Goal: Task Accomplishment & Management: Manage account settings

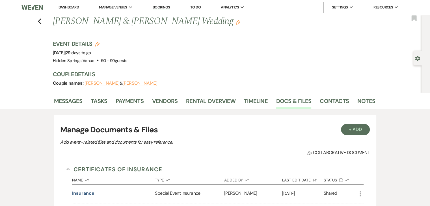
click at [71, 7] on link "Dashboard" at bounding box center [69, 7] width 20 height 5
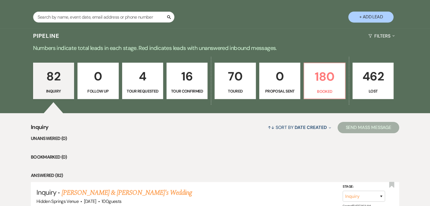
scroll to position [107, 0]
click at [327, 90] on p "Booked" at bounding box center [325, 91] width 34 height 6
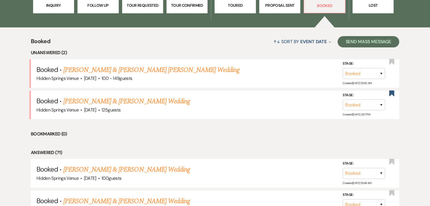
scroll to position [194, 0]
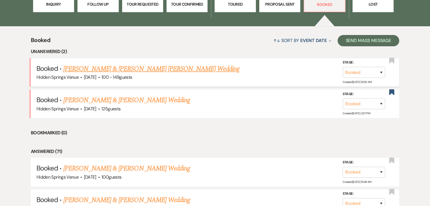
click at [154, 68] on link "[PERSON_NAME] & [PERSON_NAME] [PERSON_NAME] Wedding" at bounding box center [151, 69] width 176 height 10
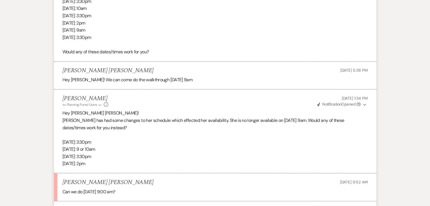
scroll to position [604, 0]
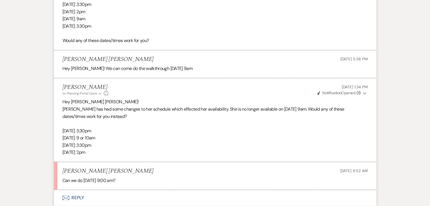
click at [83, 190] on button "Envelope Reply" at bounding box center [215, 198] width 322 height 16
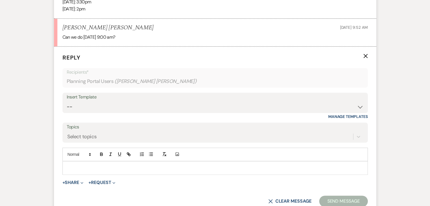
scroll to position [760, 0]
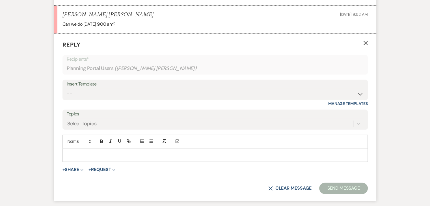
click at [99, 152] on p at bounding box center [215, 155] width 296 height 6
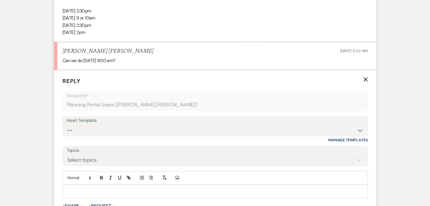
scroll to position [725, 0]
click at [130, 124] on select "-- Initial Inquiry Response Tour Request Response Follow Up Review Email Check-…" at bounding box center [215, 129] width 297 height 11
select select "5451"
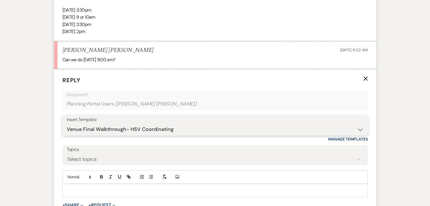
click at [67, 124] on select "-- Initial Inquiry Response Tour Request Response Follow Up Review Email Check-…" at bounding box center [215, 129] width 297 height 11
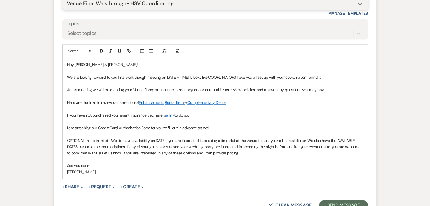
scroll to position [852, 0]
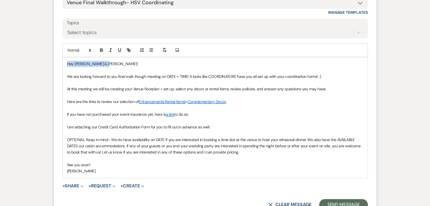
drag, startPoint x: 105, startPoint y: 49, endPoint x: 52, endPoint y: 46, distance: 53.2
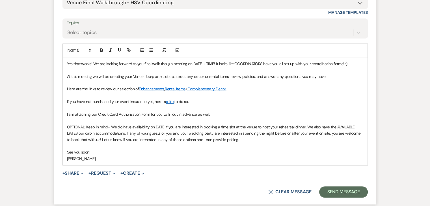
click at [214, 61] on span "Yes that works! We are looking forward to you final walk though meeting on DATE…" at bounding box center [207, 63] width 280 height 5
click at [298, 61] on span "Yes that works! We are looking forward to you final walk though meeting [DATE][…" at bounding box center [209, 63] width 284 height 5
click at [68, 87] on span "Here are the links to review our selection of" at bounding box center [103, 89] width 72 height 5
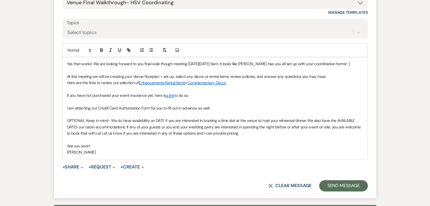
click at [67, 93] on span "If you have not purchased your event insurance yet, here is" at bounding box center [116, 95] width 99 height 5
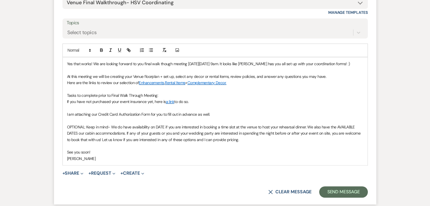
drag, startPoint x: 162, startPoint y: 79, endPoint x: 66, endPoint y: 79, distance: 95.6
click at [66, 79] on div "Yes that works! We are looking forward to you final walk though meeting [DATE][…" at bounding box center [215, 111] width 305 height 108
click at [103, 48] on icon "button" at bounding box center [101, 50] width 5 height 5
click at [118, 48] on icon "button" at bounding box center [119, 50] width 5 height 5
click at [67, 99] on span "If you have not purchased your event insurance yet, here is" at bounding box center [116, 101] width 99 height 5
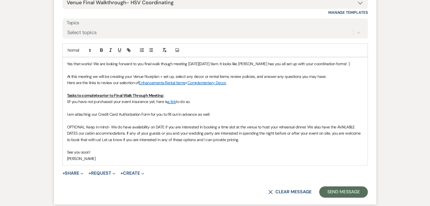
click at [65, 99] on div "Yes that works! We are looking forward to you final walk though meeting [DATE][…" at bounding box center [215, 111] width 305 height 108
click at [68, 99] on span "1.If you have not purchased your event insurance yet, here is" at bounding box center [117, 101] width 101 height 5
click at [218, 111] on p "2. I am attaching our Credit Card Authorization Form for you to fill out in adv…" at bounding box center [215, 114] width 296 height 6
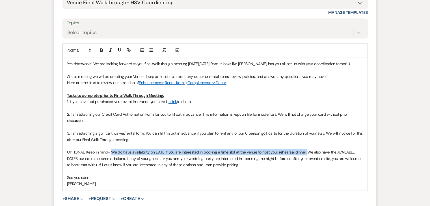
drag, startPoint x: 307, startPoint y: 139, endPoint x: 112, endPoint y: 135, distance: 194.9
click at [112, 149] on p "OPTIONAL: Keep in mind- We do have availability on DATE if you are interested i…" at bounding box center [215, 158] width 296 height 19
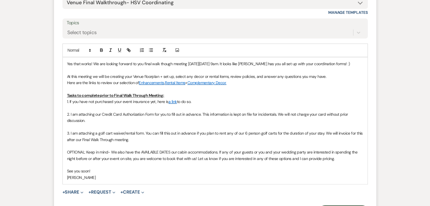
click at [124, 150] on span "OPTIONAL: Keep in mind- We also have the AVAILABLE DATES our cabin accommodatio…" at bounding box center [213, 155] width 292 height 11
drag, startPoint x: 218, startPoint y: 139, endPoint x: 112, endPoint y: 138, distance: 106.0
click at [112, 150] on span "OPTIONAL: Keep in mind- We also have the AVAILABLE DATES our cabin accommodatio…" at bounding box center [213, 155] width 292 height 11
drag, startPoint x: 307, startPoint y: 136, endPoint x: 290, endPoint y: 137, distance: 17.5
click at [290, 150] on span "OPTIONAL: Keep in mind- We have 4 cabins available for overnight stays on Weds …" at bounding box center [211, 155] width 288 height 11
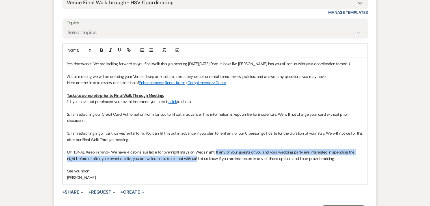
drag, startPoint x: 187, startPoint y: 147, endPoint x: 214, endPoint y: 139, distance: 28.1
click at [214, 150] on span "OPTIONAL: Keep in mind- We have 4 cabins available for overnight stays on Weds …" at bounding box center [211, 155] width 288 height 11
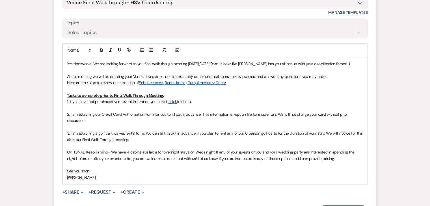
click at [239, 162] on p at bounding box center [215, 165] width 296 height 6
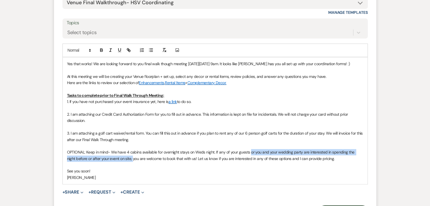
drag, startPoint x: 123, startPoint y: 145, endPoint x: 249, endPoint y: 139, distance: 126.2
click at [249, 150] on span "OPTIONAL: Keep in mind- We have 4 cabins available for overnight stays on Weds …" at bounding box center [211, 155] width 288 height 11
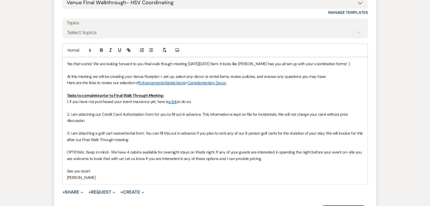
click at [263, 149] on p "OPTIONAL: Keep in mind- We have 4 cabins available for overnight stays on Weds …" at bounding box center [215, 155] width 296 height 13
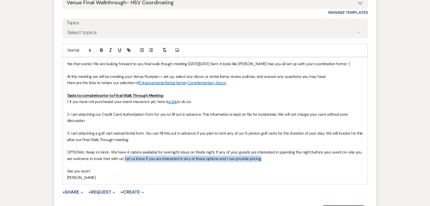
drag, startPoint x: 263, startPoint y: 145, endPoint x: 125, endPoint y: 145, distance: 138.6
click at [125, 149] on p "OPTIONAL: Keep in mind- We have 4 cabins available for overnight stays on Weds …" at bounding box center [215, 155] width 296 height 13
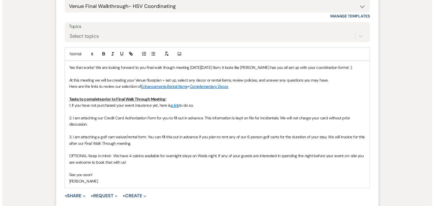
scroll to position [847, 0]
click at [77, 195] on button "+ Share Expand" at bounding box center [72, 197] width 21 height 5
click at [85, 205] on span "Doc Upload Documents" at bounding box center [85, 208] width 32 height 6
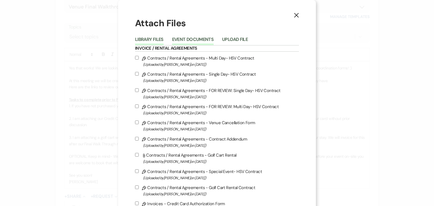
click at [201, 39] on button "Event Documents" at bounding box center [193, 41] width 42 height 8
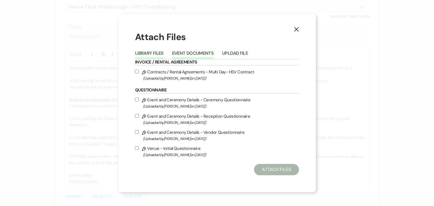
click at [148, 52] on button "Library Files" at bounding box center [149, 55] width 29 height 8
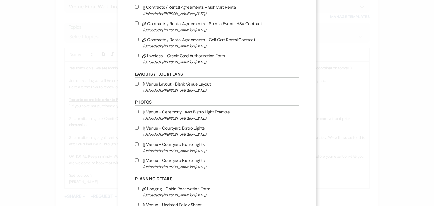
scroll to position [148, 0]
click at [135, 56] on input "Pencil Invoices - Credit Card Authorization Form (Uploaded by [PERSON_NAME] on …" at bounding box center [137, 56] width 4 height 4
checkbox input "true"
click at [135, 40] on input "Pencil Contracts / Rental Agreements - Golf Cart Rental Contract (Uploaded by […" at bounding box center [137, 40] width 4 height 4
checkbox input "true"
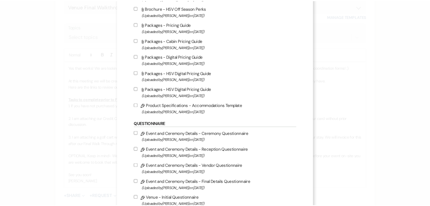
scroll to position [599, 0]
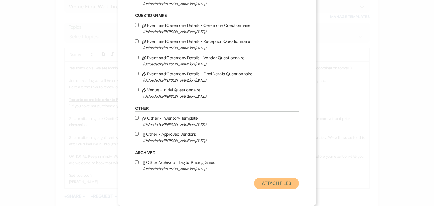
click at [281, 182] on button "Attach Files" at bounding box center [276, 183] width 45 height 11
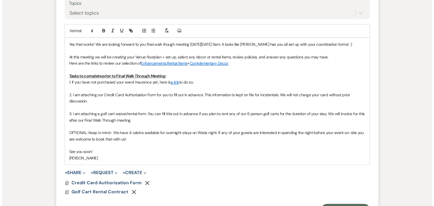
scroll to position [875, 0]
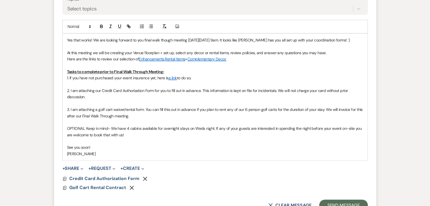
click at [129, 126] on p "OPTIONAL: Keep in mind- We have 4 cabins available for overnight stays on Weds …" at bounding box center [215, 132] width 296 height 13
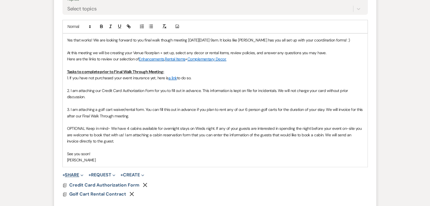
click at [81, 172] on span "Expand" at bounding box center [81, 175] width 4 height 6
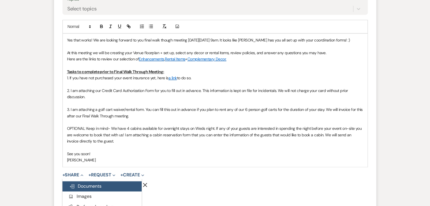
click at [86, 184] on span "Doc Upload Documents" at bounding box center [85, 187] width 32 height 6
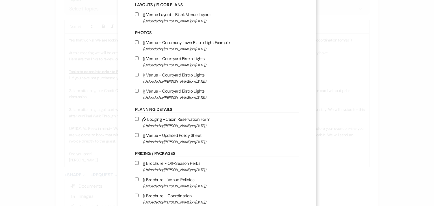
scroll to position [218, 0]
click at [135, 120] on input "Pencil Lodging - Cabin Reservation Form (Uploaded by [PERSON_NAME] on [DATE] )" at bounding box center [137, 119] width 4 height 4
checkbox input "true"
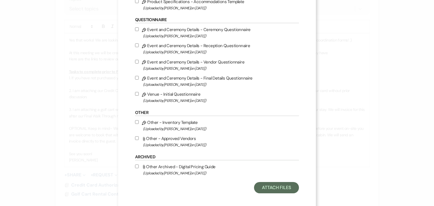
scroll to position [599, 0]
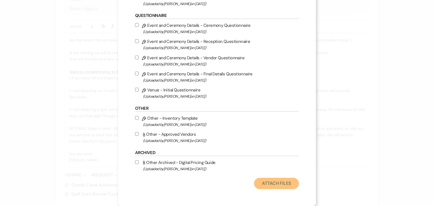
click at [273, 180] on button "Attach Files" at bounding box center [276, 183] width 45 height 11
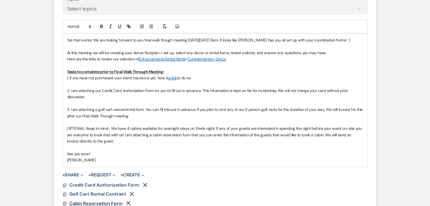
click at [115, 200] on span "Cabin Reservation Form" at bounding box center [95, 203] width 53 height 6
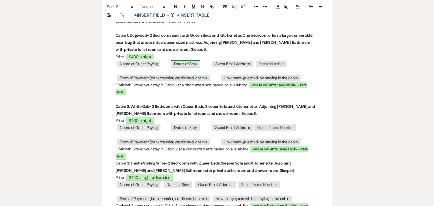
scroll to position [94, 0]
click at [258, 85] on span "Venue will enter availability + rate here" at bounding box center [211, 88] width 191 height 14
select select "owner"
select select "Name"
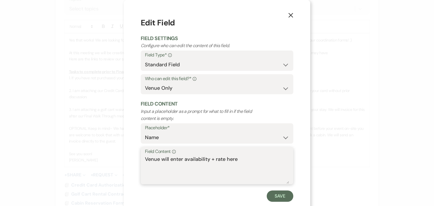
click at [242, 160] on textarea "Venue will enter availability + rate here" at bounding box center [217, 170] width 144 height 28
type textarea "V"
drag, startPoint x: 228, startPoint y: 159, endPoint x: 199, endPoint y: 157, distance: 29.5
click at [199, 157] on textarea "Available Weds [DATE] overnight" at bounding box center [217, 170] width 144 height 28
click at [166, 159] on textarea "Available Weds [DATE]" at bounding box center [217, 170] width 144 height 28
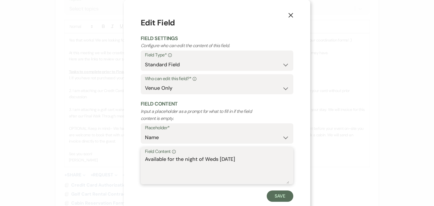
drag, startPoint x: 238, startPoint y: 159, endPoint x: 134, endPoint y: 160, distance: 103.8
click at [134, 160] on div "X Edit Field Field Settings Configure who can edit the content of this field. F…" at bounding box center [217, 109] width 187 height 219
type textarea "Available for the night of Weds [DATE]"
click at [268, 195] on button "Save" at bounding box center [280, 196] width 27 height 11
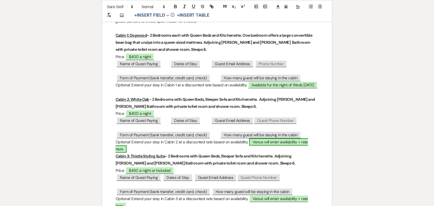
click at [262, 141] on span "Venue will enter availability + rate here" at bounding box center [212, 146] width 193 height 14
select select "owner"
select select "Name"
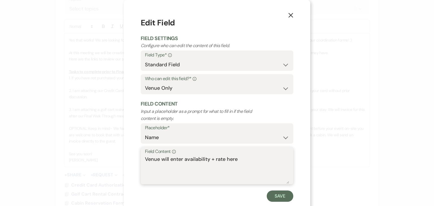
drag, startPoint x: 238, startPoint y: 159, endPoint x: 115, endPoint y: 163, distance: 123.4
click at [115, 163] on div "X Edit Field Field Settings Configure who can edit the content of this field. F…" at bounding box center [217, 103] width 434 height 206
paste textarea "Available for the night of Weds [DATE]"
type textarea "Available for the night of Weds [DATE]"
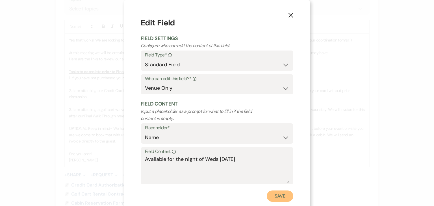
click at [278, 198] on button "Save" at bounding box center [280, 196] width 27 height 11
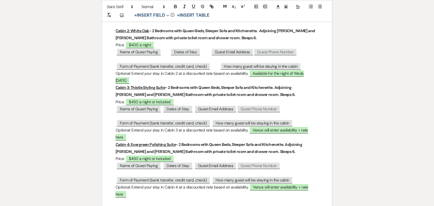
scroll to position [162, 0]
click at [116, 85] on u "Cabin 3: Thistle Styling Suite" at bounding box center [140, 87] width 49 height 5
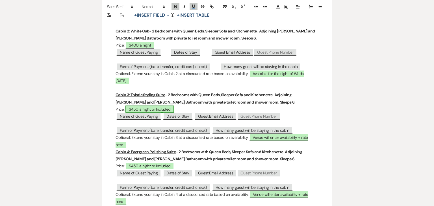
click at [156, 106] on span "$450 a night or Included" at bounding box center [150, 109] width 49 height 7
select select "owner"
select select "Name"
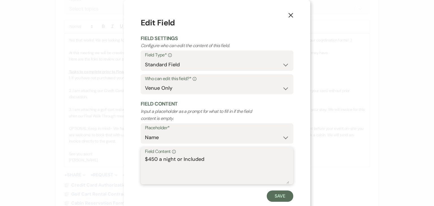
drag, startPoint x: 181, startPoint y: 161, endPoint x: 121, endPoint y: 160, distance: 60.2
click at [121, 160] on div "X Edit Field Field Settings Configure who can edit the content of this field. F…" at bounding box center [217, 103] width 434 height 206
click at [174, 161] on textarea "Included" at bounding box center [217, 170] width 144 height 28
click at [177, 167] on textarea "Included" at bounding box center [217, 170] width 144 height 28
paste textarea "Available for the night of Weds [DATE]"
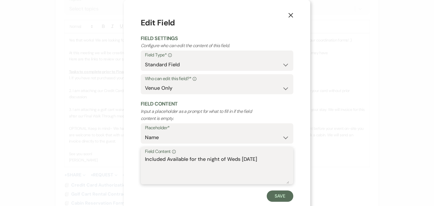
click at [186, 159] on textarea "Included Available for the night of Weds [DATE]" at bounding box center [217, 170] width 144 height 28
type textarea "Included for the night of Weds [DATE]"
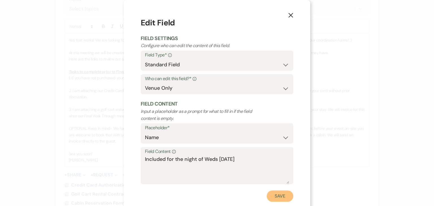
click at [272, 194] on button "Save" at bounding box center [280, 196] width 27 height 11
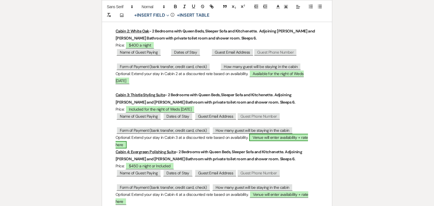
click at [261, 134] on span "Venue will enter availability + rate here" at bounding box center [212, 141] width 193 height 14
select select "owner"
select select "Name"
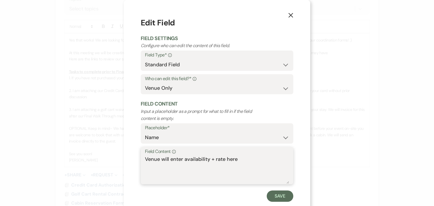
drag, startPoint x: 244, startPoint y: 160, endPoint x: 129, endPoint y: 161, distance: 115.1
click at [129, 161] on div "X Edit Field Field Settings Configure who can edit the content of this field. F…" at bounding box center [217, 109] width 187 height 219
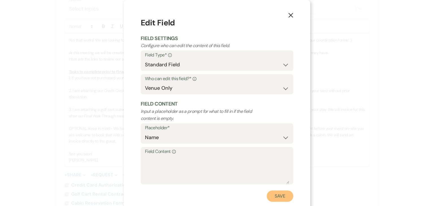
click at [282, 196] on button "Save" at bounding box center [280, 196] width 27 height 11
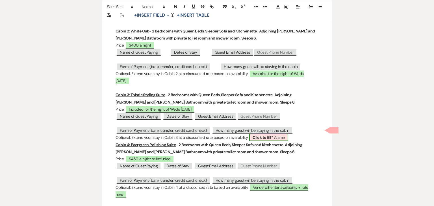
click at [278, 134] on span "Click to fill* : Name" at bounding box center [268, 137] width 39 height 7
select select "owner"
select select "Name"
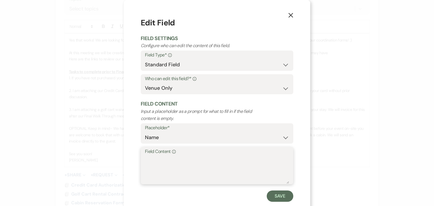
click at [216, 171] on textarea "Field Content Info" at bounding box center [217, 170] width 144 height 28
type textarea "n/a"
click at [283, 196] on button "Save" at bounding box center [280, 196] width 27 height 11
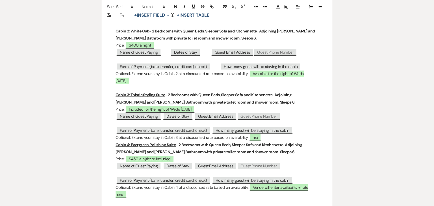
click at [114, 136] on div "Please fill out the form below with the details of the guests paying for each c…" at bounding box center [217, 195] width 230 height 545
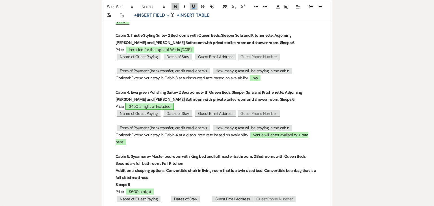
scroll to position [228, 0]
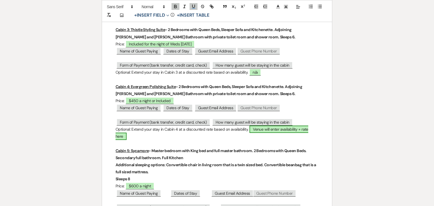
click at [263, 126] on span "Venue will enter availability + rate here" at bounding box center [212, 133] width 193 height 14
select select "owner"
select select "Name"
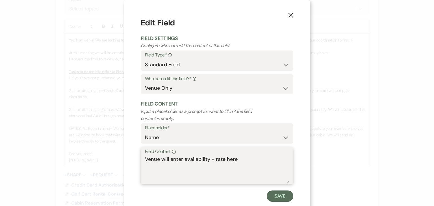
click at [240, 160] on textarea "Venue will enter availability + rate here" at bounding box center [217, 170] width 144 height 28
type textarea "V"
type textarea "n/a"
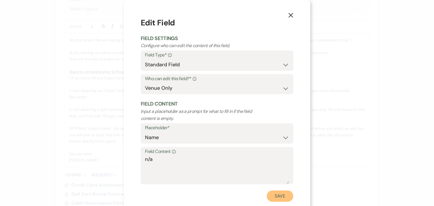
click at [280, 195] on button "Save" at bounding box center [280, 196] width 27 height 11
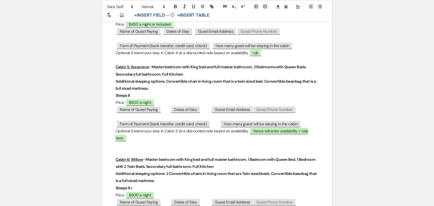
scroll to position [304, 0]
click at [258, 128] on span "Venue will enter availability + rate here" at bounding box center [212, 135] width 193 height 14
select select "owner"
select select "Name"
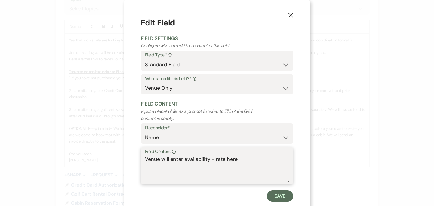
drag, startPoint x: 241, startPoint y: 163, endPoint x: 116, endPoint y: 162, distance: 125.0
click at [116, 162] on div "X Edit Field Field Settings Configure who can edit the content of this field. F…" at bounding box center [217, 103] width 434 height 206
paste textarea "Available for the night of Weds [DATE]"
type textarea "Available for the night of Weds [DATE]"
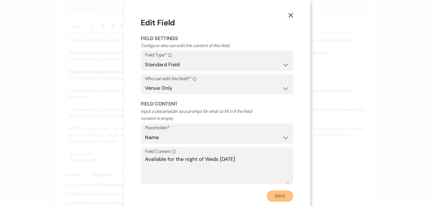
click at [271, 193] on button "Save" at bounding box center [280, 196] width 27 height 11
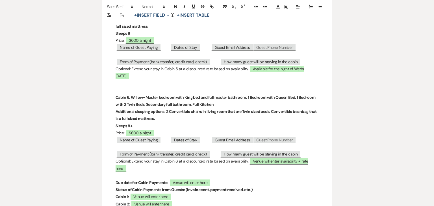
scroll to position [371, 0]
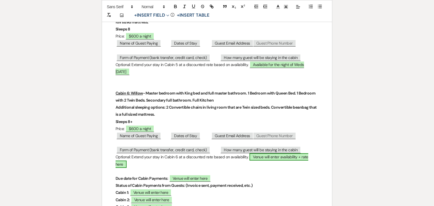
click at [277, 154] on span "Venue will enter availability + rate here" at bounding box center [212, 161] width 193 height 14
select select "owner"
select select "Name"
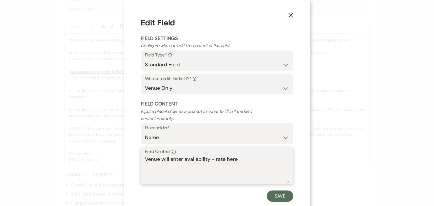
drag, startPoint x: 238, startPoint y: 161, endPoint x: 120, endPoint y: 161, distance: 117.9
click at [120, 161] on div "X Edit Field Field Settings Configure who can edit the content of this field. F…" at bounding box center [217, 103] width 434 height 206
paste textarea "Available for the night of Weds [DATE]"
type textarea "Available for the night of Weds [DATE]"
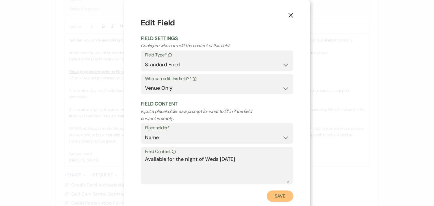
click at [274, 198] on button "Save" at bounding box center [280, 196] width 27 height 11
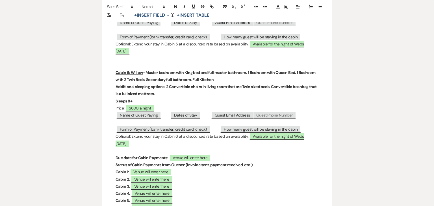
scroll to position [400, 0]
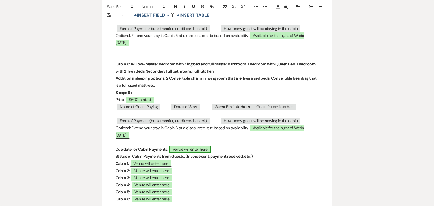
click at [198, 146] on span "Venue will enter here" at bounding box center [190, 149] width 42 height 7
select select "owner"
select select "Name"
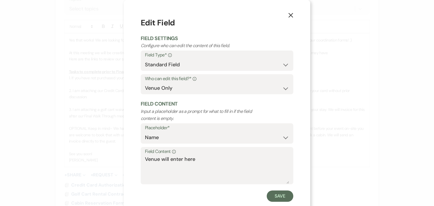
click at [213, 155] on label "Field Content Info" at bounding box center [217, 152] width 144 height 8
click at [213, 156] on textarea "Venue will enter here" at bounding box center [217, 170] width 144 height 28
click at [212, 159] on textarea "SVenue will enter here" at bounding box center [217, 170] width 144 height 28
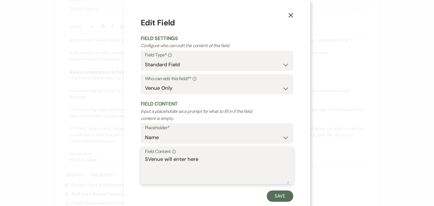
click at [212, 159] on textarea "SVenue will enter here" at bounding box center [217, 170] width 144 height 28
type textarea "[DATE]"
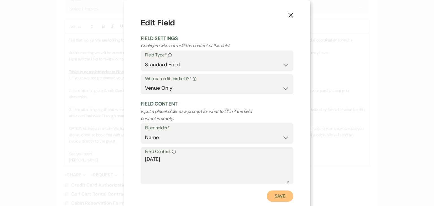
click at [279, 200] on button "Save" at bounding box center [280, 196] width 27 height 11
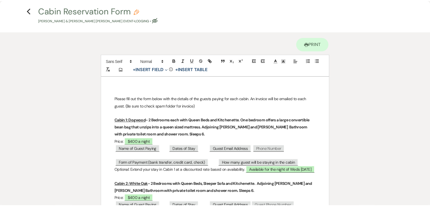
scroll to position [0, 0]
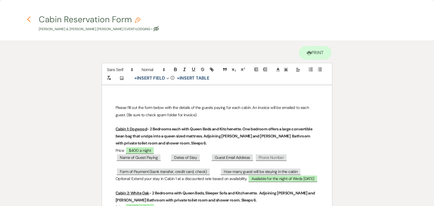
click at [29, 19] on icon "Previous" at bounding box center [29, 19] width 4 height 7
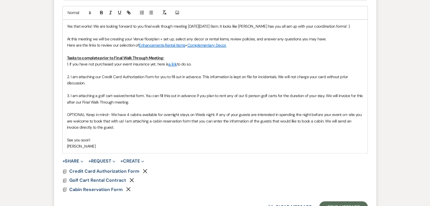
scroll to position [890, 0]
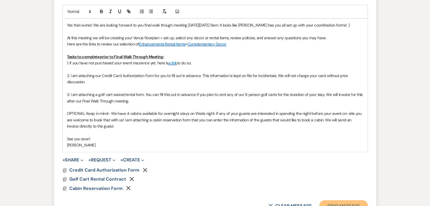
click at [338, 200] on button "Send Message" at bounding box center [343, 205] width 48 height 11
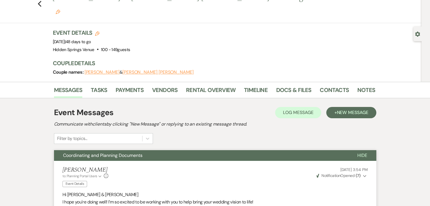
scroll to position [0, 0]
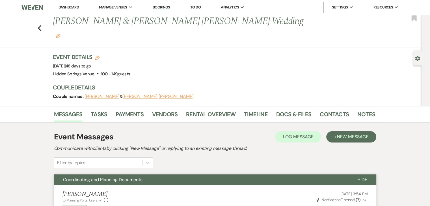
click at [71, 7] on link "Dashboard" at bounding box center [69, 7] width 20 height 5
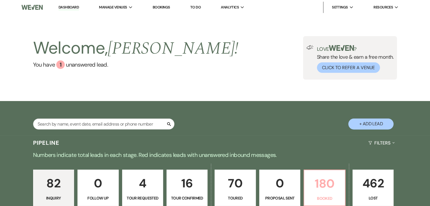
click at [320, 185] on p "180" at bounding box center [325, 183] width 34 height 19
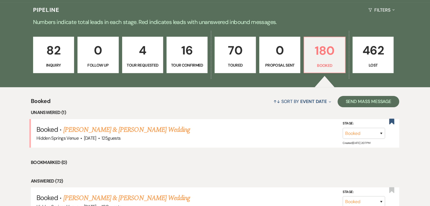
scroll to position [136, 0]
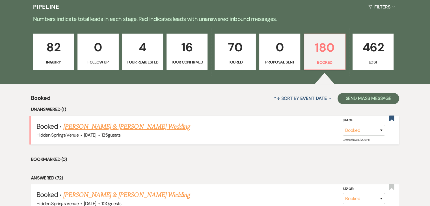
click at [144, 128] on link "[PERSON_NAME] & [PERSON_NAME] Wedding" at bounding box center [126, 127] width 127 height 10
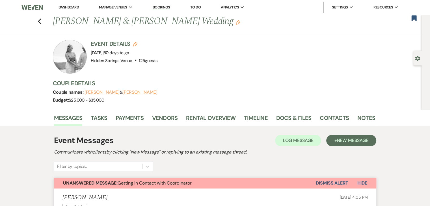
click at [71, 8] on link "Dashboard" at bounding box center [69, 7] width 20 height 5
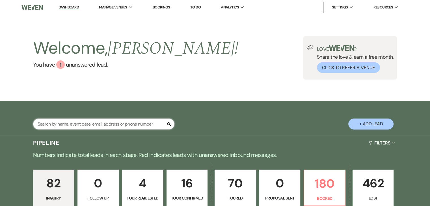
click at [136, 124] on input "text" at bounding box center [103, 124] width 141 height 11
type input "amber"
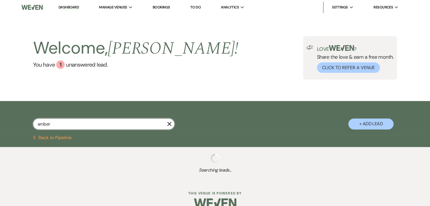
select select "4"
select select "2"
select select "8"
select select "5"
select select "8"
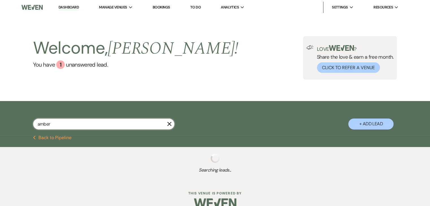
select select "5"
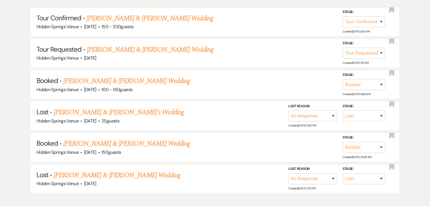
scroll to position [152, 0]
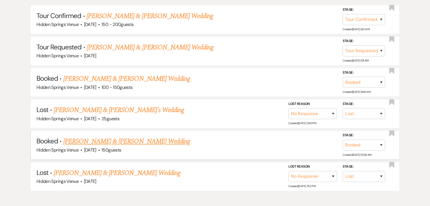
type input "amber"
click at [144, 139] on link "[PERSON_NAME] & [PERSON_NAME] Wedding" at bounding box center [126, 142] width 127 height 10
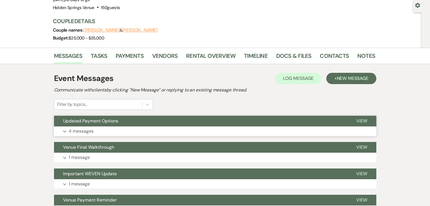
scroll to position [52, 0]
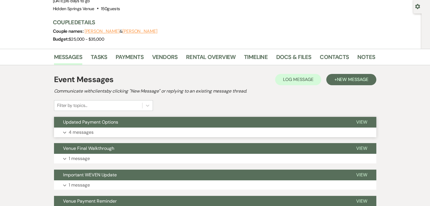
click at [160, 130] on button "Expand 4 messages" at bounding box center [215, 133] width 322 height 10
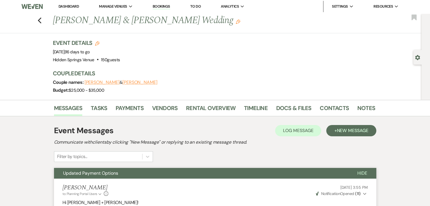
scroll to position [0, 0]
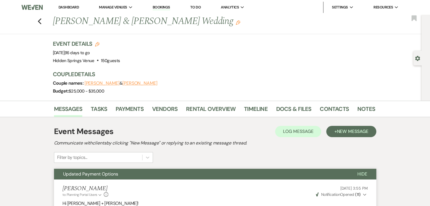
click at [63, 7] on link "Dashboard" at bounding box center [69, 7] width 20 height 5
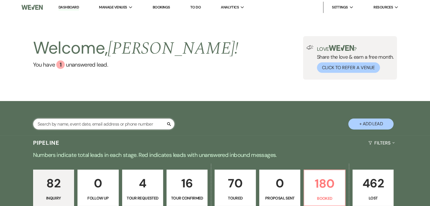
click at [144, 126] on input "text" at bounding box center [103, 124] width 141 height 11
click at [144, 126] on input "h" at bounding box center [103, 124] width 141 height 11
type input "[PERSON_NAME]"
select select "5"
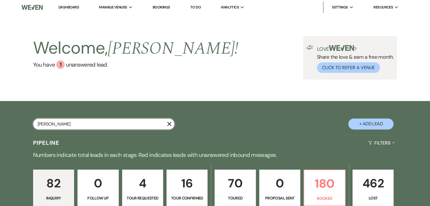
select select "5"
select select "8"
select select "5"
select select "8"
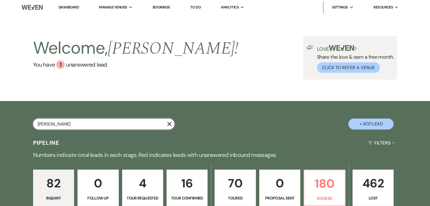
select select "11"
select select "8"
select select "6"
select select "8"
select select "6"
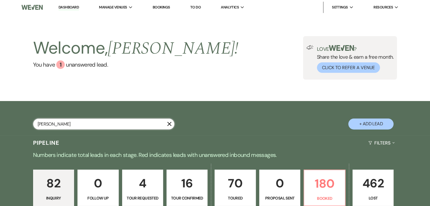
select select "8"
select select "4"
select select "8"
select select "5"
select select "8"
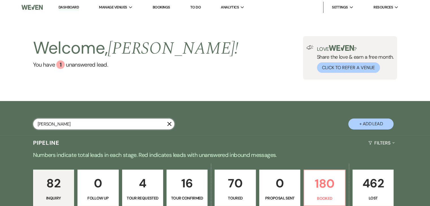
select select "5"
select select "8"
select select "6"
select select "8"
select select "4"
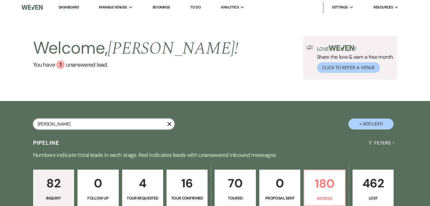
select select "8"
select select "4"
select select "8"
select select "4"
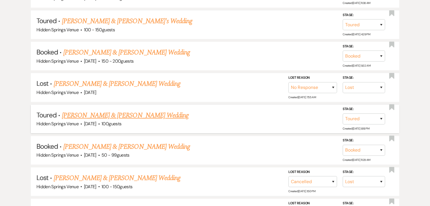
scroll to position [210, 0]
type input "[PERSON_NAME]"
click at [152, 147] on link "[PERSON_NAME] & [PERSON_NAME] Wedding" at bounding box center [126, 146] width 127 height 10
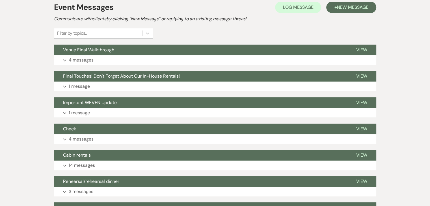
scroll to position [122, 0]
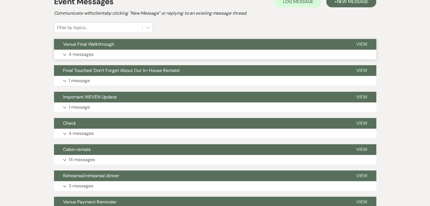
click at [128, 41] on button "Venue Final Walkthrough" at bounding box center [200, 44] width 293 height 11
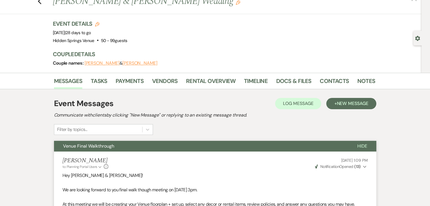
scroll to position [0, 0]
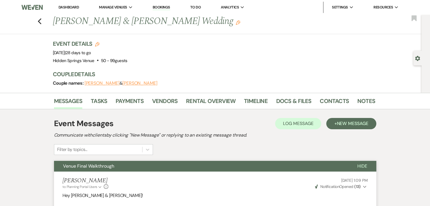
click at [68, 7] on link "Dashboard" at bounding box center [69, 7] width 20 height 5
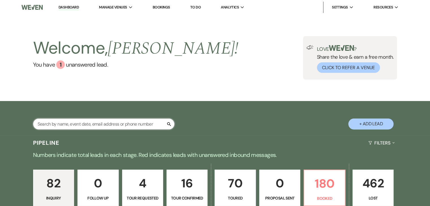
click at [117, 120] on input "text" at bounding box center [103, 124] width 141 height 11
type input "meg"
select select "5"
select select "8"
select select "11"
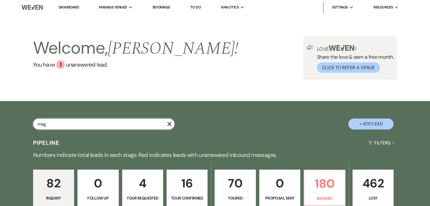
select select "8"
select select "5"
select select "8"
select select "5"
select select "8"
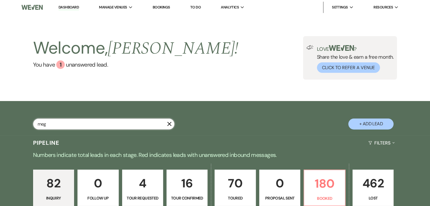
select select "5"
select select "8"
select select "6"
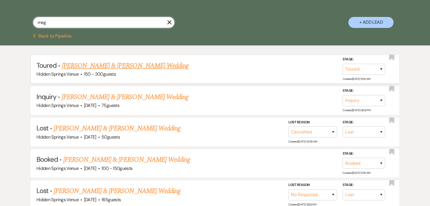
scroll to position [102, 0]
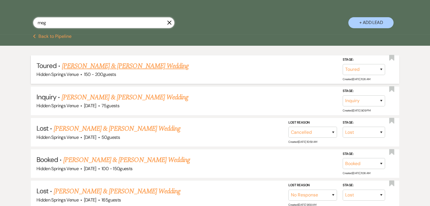
type input "meg"
click at [114, 160] on link "[PERSON_NAME] & [PERSON_NAME] Wedding" at bounding box center [126, 160] width 127 height 10
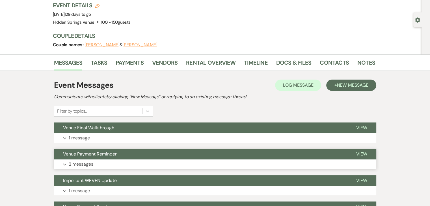
scroll to position [45, 0]
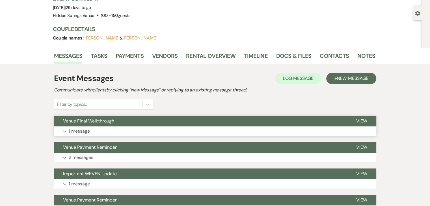
click at [118, 127] on button "Expand 1 message" at bounding box center [215, 132] width 322 height 10
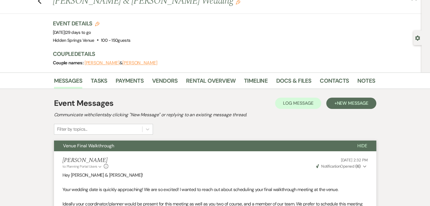
scroll to position [0, 0]
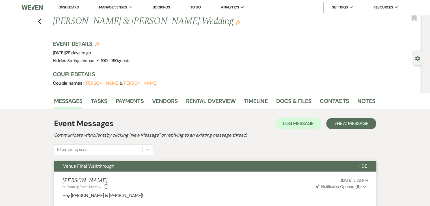
click at [70, 7] on link "Dashboard" at bounding box center [69, 7] width 20 height 5
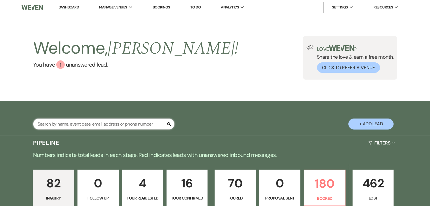
click at [91, 127] on input "text" at bounding box center [103, 124] width 141 height 11
type input "[PERSON_NAME]"
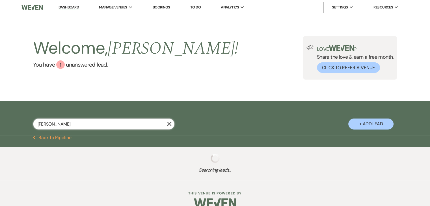
select select "8"
select select "6"
select select "8"
select select "6"
select select "5"
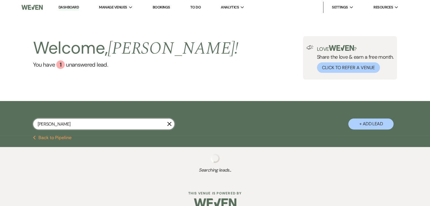
select select "8"
select select "5"
select select "8"
select select "11"
select select "8"
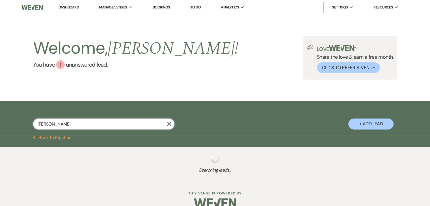
select select "5"
select select "8"
select select "5"
select select "8"
select select "5"
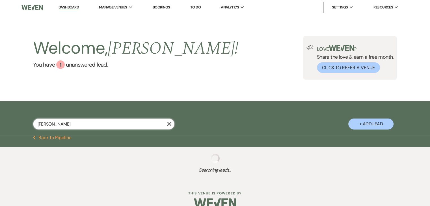
select select "8"
select select "5"
select select "8"
select select "6"
select select "8"
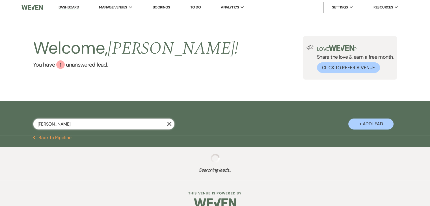
select select "2"
select select "8"
select select "5"
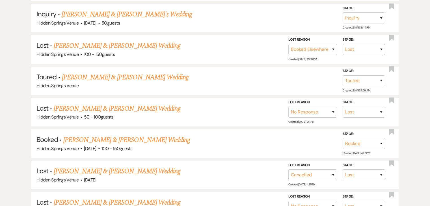
scroll to position [249, 0]
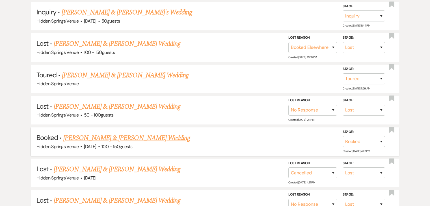
type input "[PERSON_NAME]"
click at [95, 137] on link "[PERSON_NAME] & [PERSON_NAME] Wedding" at bounding box center [126, 138] width 127 height 10
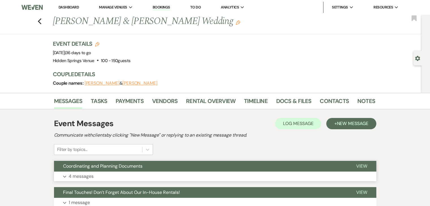
click at [185, 171] on button "Coordinating and Planning Documents" at bounding box center [200, 166] width 293 height 11
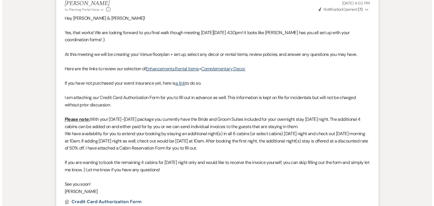
scroll to position [676, 0]
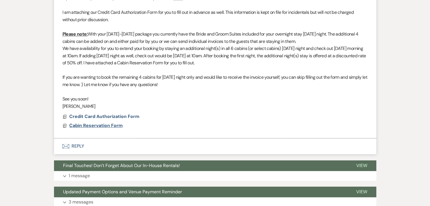
click at [110, 123] on span "Cabin Reservation Form" at bounding box center [95, 126] width 53 height 6
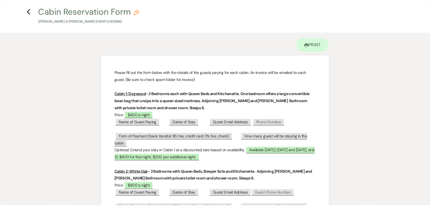
scroll to position [0, 0]
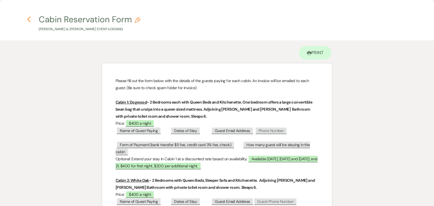
click at [31, 20] on icon "Previous" at bounding box center [29, 19] width 4 height 7
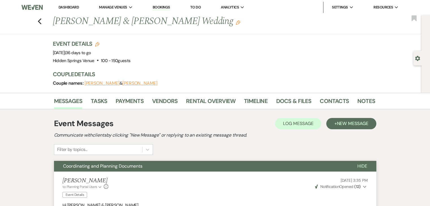
click at [74, 8] on link "Dashboard" at bounding box center [69, 7] width 20 height 5
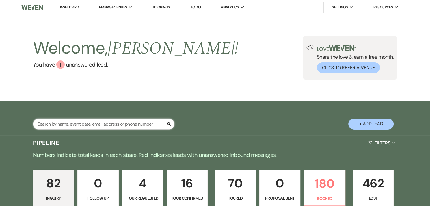
click at [126, 124] on input "text" at bounding box center [103, 124] width 141 height 11
type input "[PERSON_NAME]"
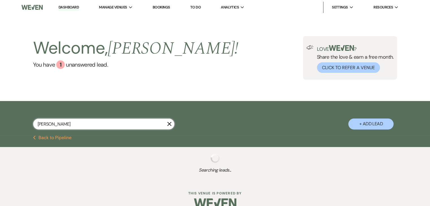
select select "8"
select select "1"
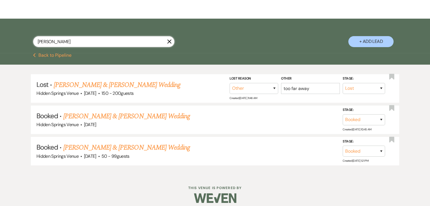
scroll to position [82, 0]
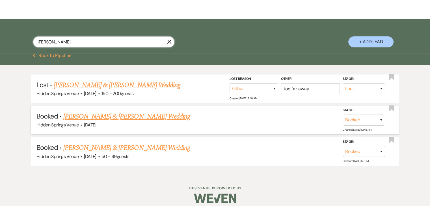
type input "[PERSON_NAME]"
click at [126, 118] on link "[PERSON_NAME] & [PERSON_NAME] Wedding" at bounding box center [126, 117] width 127 height 10
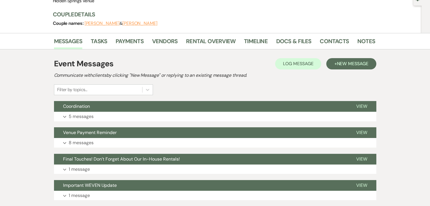
scroll to position [60, 0]
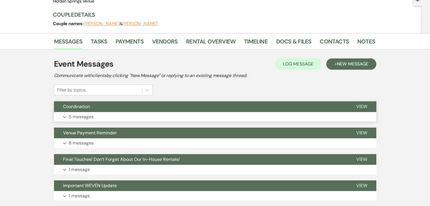
click at [148, 114] on button "Expand 5 messages" at bounding box center [215, 117] width 322 height 10
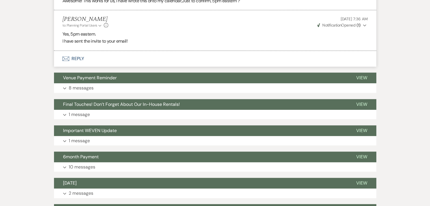
scroll to position [610, 0]
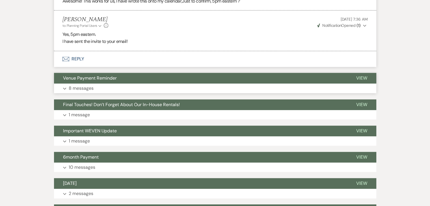
click at [140, 76] on button "Venue Payment Reminder" at bounding box center [200, 78] width 293 height 11
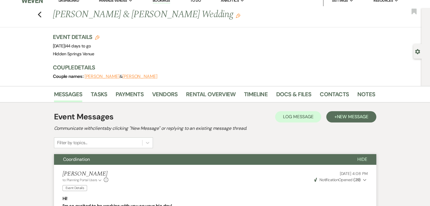
scroll to position [0, 0]
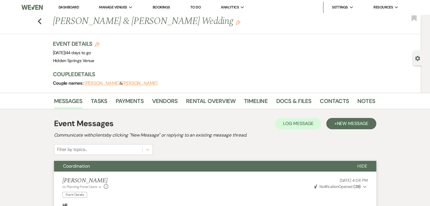
click at [76, 6] on link "Dashboard" at bounding box center [69, 7] width 20 height 5
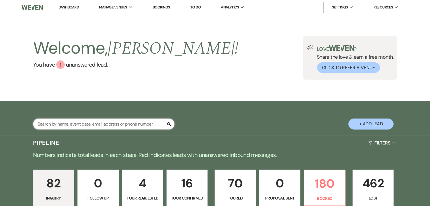
click at [127, 126] on input "text" at bounding box center [103, 124] width 141 height 11
type input "[PERSON_NAME]"
select select "8"
select select "6"
select select "8"
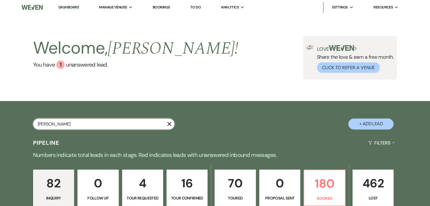
select select "5"
select select "8"
select select "5"
select select "8"
select select "5"
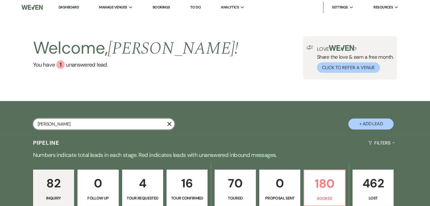
select select "8"
select select "5"
select select "8"
select select "4"
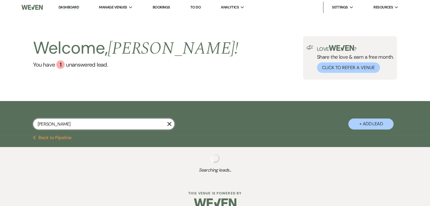
select select "8"
select select "5"
select select "8"
select select "4"
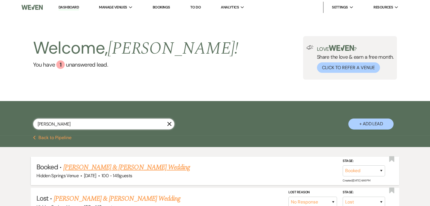
type input "[PERSON_NAME]"
click at [145, 167] on link "[PERSON_NAME] & [PERSON_NAME] Wedding" at bounding box center [126, 168] width 127 height 10
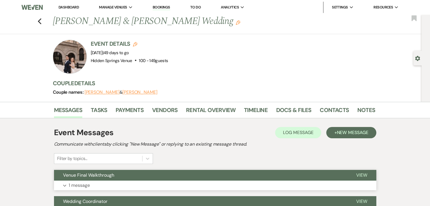
click at [148, 177] on button "Venue Final Walkthrough" at bounding box center [200, 175] width 293 height 11
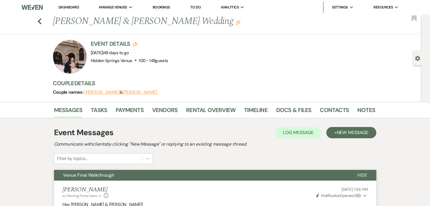
click at [72, 9] on link "Dashboard" at bounding box center [69, 7] width 20 height 5
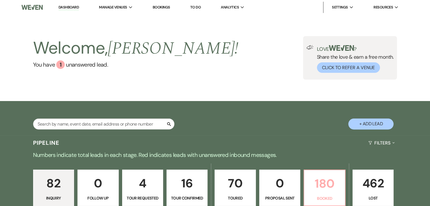
click at [316, 184] on p "180" at bounding box center [325, 183] width 34 height 19
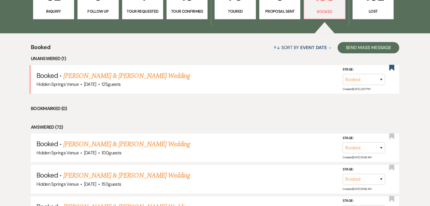
scroll to position [204, 0]
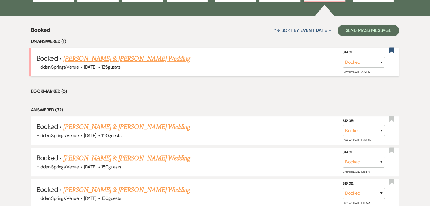
click at [141, 60] on link "[PERSON_NAME] & [PERSON_NAME] Wedding" at bounding box center [126, 59] width 127 height 10
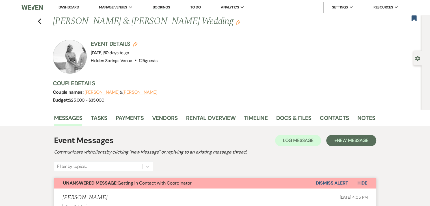
click at [66, 8] on link "Dashboard" at bounding box center [69, 7] width 20 height 5
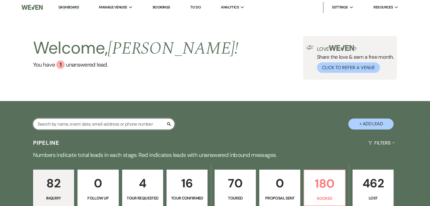
click at [87, 122] on input "text" at bounding box center [103, 124] width 141 height 11
type input "[PERSON_NAME]"
select select "4"
select select "8"
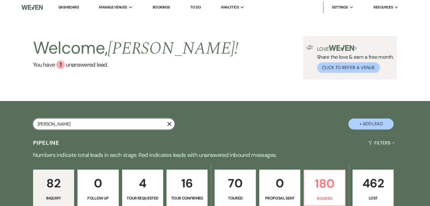
select select "6"
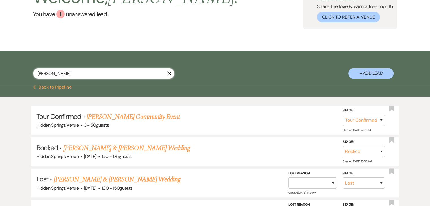
scroll to position [50, 0]
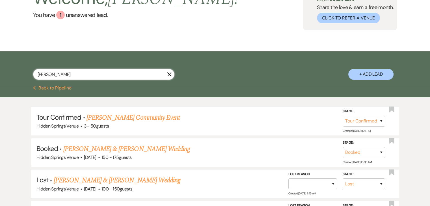
type input "[PERSON_NAME]"
click at [105, 150] on link "[PERSON_NAME] & [PERSON_NAME] Wedding" at bounding box center [126, 149] width 127 height 10
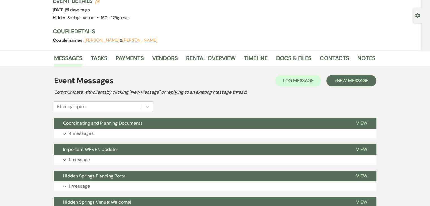
scroll to position [43, 0]
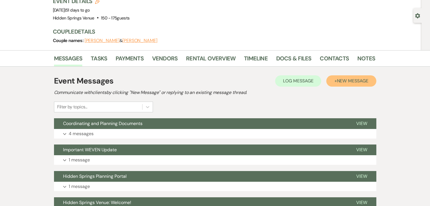
click at [348, 81] on span "New Message" at bounding box center [352, 81] width 31 height 6
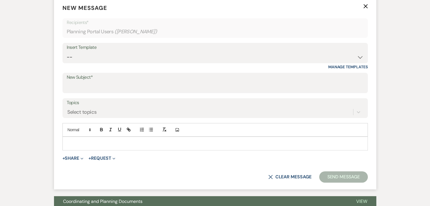
scroll to position [176, 0]
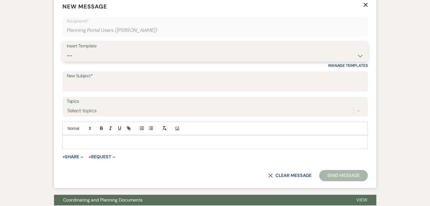
click at [88, 57] on select "-- Initial Inquiry Response Tour Request Response Follow Up Review Email Check-…" at bounding box center [215, 55] width 297 height 11
select select "5451"
click at [67, 50] on select "-- Initial Inquiry Response Tour Request Response Follow Up Review Email Check-…" at bounding box center [215, 55] width 297 height 11
type input "Venue Final Walkthrough"
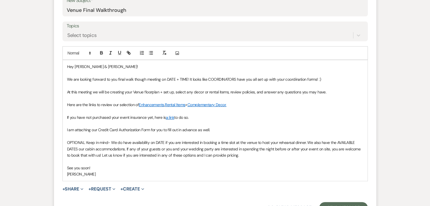
scroll to position [251, 0]
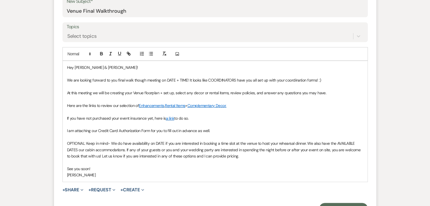
click at [186, 81] on span "We are looking forward to you final walk though meeting on DATE + TIME! It look…" at bounding box center [194, 80] width 254 height 5
click at [253, 78] on span "We are looking forward to you final walk though meeting on [DATE] 11am. It look…" at bounding box center [193, 80] width 252 height 5
click at [238, 79] on span "We are looking forward to you final walk though meeting on [DATE] 11am. It look…" at bounding box center [193, 80] width 253 height 5
click at [301, 84] on p at bounding box center [215, 87] width 296 height 6
click at [66, 104] on div "Hey [PERSON_NAME] & [PERSON_NAME]! We are looking forward to you final walk tho…" at bounding box center [215, 121] width 305 height 121
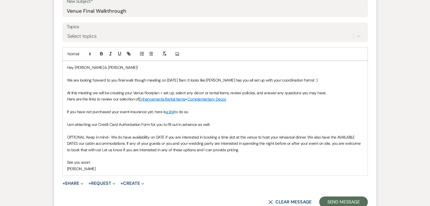
click at [68, 109] on span "If you have not purchased your event insurance yet, here is" at bounding box center [116, 111] width 99 height 5
click at [66, 111] on div "Hey [PERSON_NAME] & [PERSON_NAME]! We are looking forward to you final walk tho…" at bounding box center [215, 118] width 305 height 115
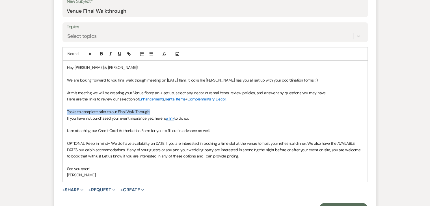
drag, startPoint x: 155, startPoint y: 110, endPoint x: 62, endPoint y: 113, distance: 93.3
click at [62, 113] on form "New Message X Saving draft... Recipients* Planning Portal Users ( [PERSON_NAME]…" at bounding box center [215, 71] width 322 height 300
click at [118, 53] on icon "button" at bounding box center [119, 53] width 2 height 3
click at [103, 53] on icon "button" at bounding box center [101, 53] width 5 height 5
click at [66, 118] on div "Hey [PERSON_NAME] & [PERSON_NAME]! We are looking forward to you final walk tho…" at bounding box center [215, 121] width 305 height 121
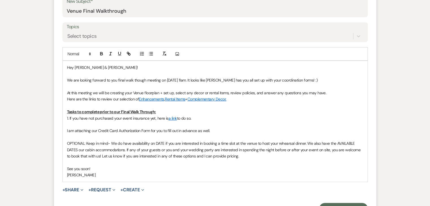
click at [65, 130] on div "Hey [PERSON_NAME] & [PERSON_NAME]! We are looking forward to you final walk tho…" at bounding box center [215, 121] width 305 height 121
click at [226, 129] on p "2. I am attaching our Credit Card Authorization Form for you to fill out in adv…" at bounding box center [215, 131] width 296 height 6
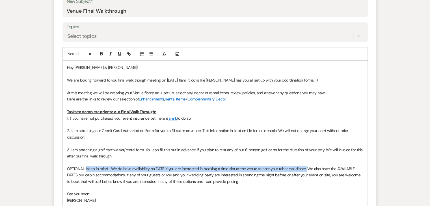
drag, startPoint x: 306, startPoint y: 168, endPoint x: 86, endPoint y: 167, distance: 220.3
click at [86, 167] on span "OPTIONAL: Keep in mind- We do have availability on DATE if you are interested i…" at bounding box center [214, 176] width 295 height 18
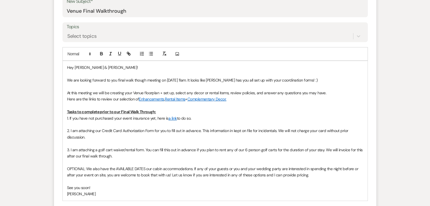
click at [146, 168] on span "OPTIONAL: We also have the AVAILABLE DATES our cabin accommodations. If any of …" at bounding box center [213, 172] width 292 height 11
drag, startPoint x: 86, startPoint y: 169, endPoint x: 62, endPoint y: 169, distance: 23.8
click at [62, 169] on form "New Message X Draft Recipients* Planning Portal Users ( [PERSON_NAME] ) Insert …" at bounding box center [215, 81] width 322 height 320
click at [83, 168] on span "4. We also have the AVAILABLE DATES our cabin accommodations. If any of your gu…" at bounding box center [214, 172] width 294 height 11
click at [122, 168] on span "4. We have the AVAILABLE DATES our cabin accommodations. If any of your guests …" at bounding box center [215, 172] width 297 height 11
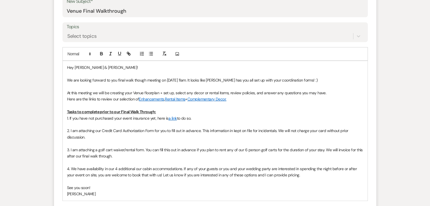
click at [141, 169] on span "4. We have availability in our 4 additional our cabin accommodations. If any of…" at bounding box center [212, 172] width 291 height 11
click at [175, 168] on span "4. We have availability in our 4 additional cabin accommodations. If any of you…" at bounding box center [213, 172] width 293 height 11
click at [92, 174] on span "4. We have availability in our 4 additional cabins for overnight stay [DATE][DA…" at bounding box center [215, 172] width 297 height 11
drag, startPoint x: 323, startPoint y: 172, endPoint x: 182, endPoint y: 176, distance: 141.1
click at [182, 176] on p "4. We have availability in our 4 additional cabins for overnight stay [DATE][DA…" at bounding box center [215, 172] width 296 height 13
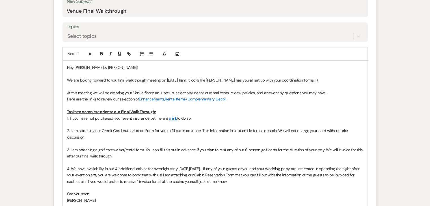
drag, startPoint x: 255, startPoint y: 182, endPoint x: 107, endPoint y: 180, distance: 147.3
click at [107, 180] on p "4. We have availability in our 4 additional cabins for overnight stay [DATE][DA…" at bounding box center [215, 175] width 296 height 19
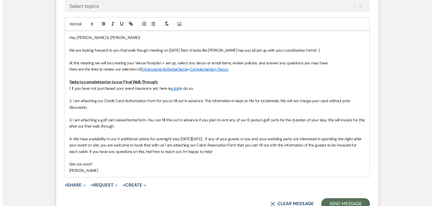
scroll to position [280, 0]
click at [79, 184] on button "+ Share Expand" at bounding box center [72, 186] width 21 height 5
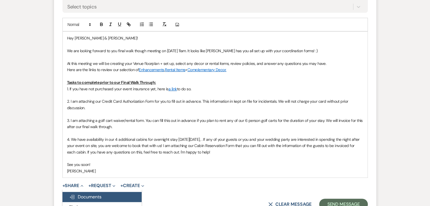
click at [83, 196] on span "Doc Upload Documents" at bounding box center [85, 197] width 32 height 6
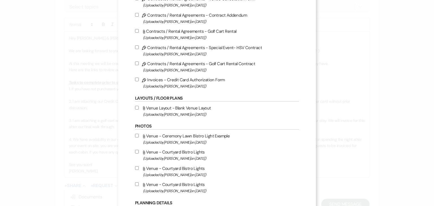
scroll to position [124, 0]
click at [135, 64] on input "Pencil Contracts / Rental Agreements - Golf Cart Rental Contract (Uploaded by […" at bounding box center [137, 63] width 4 height 4
checkbox input "true"
click at [135, 80] on input "Pencil Invoices - Credit Card Authorization Form (Uploaded by [PERSON_NAME] on …" at bounding box center [137, 79] width 4 height 4
checkbox input "true"
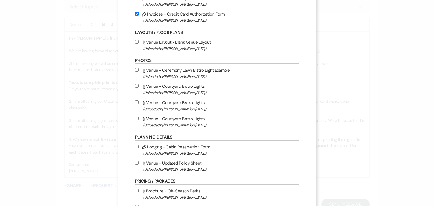
scroll to position [192, 0]
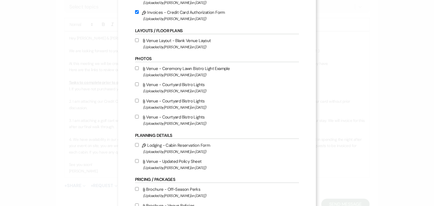
click at [135, 144] on input "Pencil Lodging - Cabin Reservation Form (Uploaded by [PERSON_NAME] on [DATE] )" at bounding box center [137, 145] width 4 height 4
checkbox input "true"
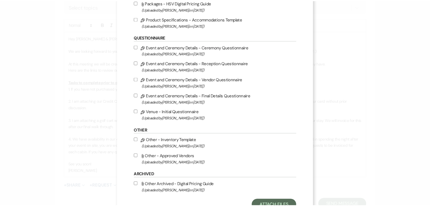
scroll to position [589, 0]
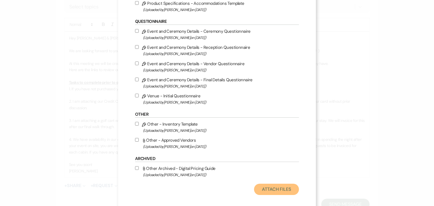
click at [267, 193] on button "Attach Files" at bounding box center [276, 189] width 45 height 11
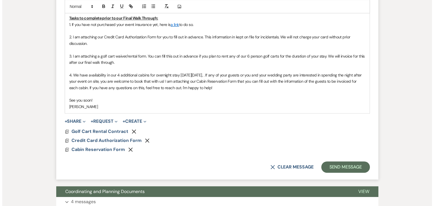
scroll to position [345, 0]
click at [103, 148] on span "Cabin Reservation Form" at bounding box center [95, 150] width 53 height 6
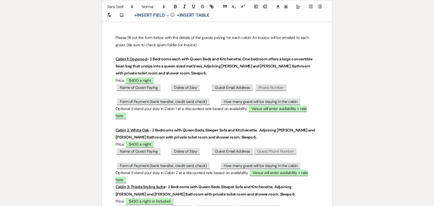
scroll to position [71, 0]
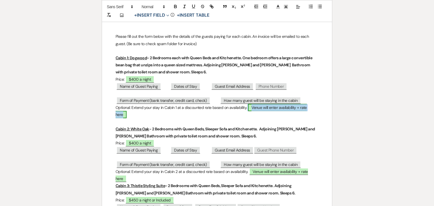
click at [262, 109] on span "Venue will enter availability + rate here" at bounding box center [211, 111] width 191 height 14
select select "owner"
select select "Name"
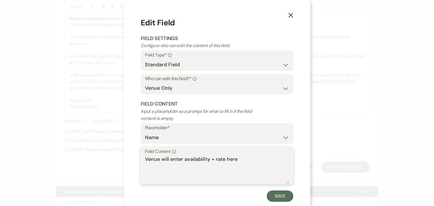
drag, startPoint x: 242, startPoint y: 161, endPoint x: 128, endPoint y: 161, distance: 113.7
click at [128, 161] on div "X Edit Field Field Settings Configure who can edit the content of this field. F…" at bounding box center [217, 109] width 187 height 219
click at [162, 169] on textarea "Available [DATE], the additional night of [DATE] may be added at a discounted r…" at bounding box center [217, 170] width 144 height 28
click at [184, 161] on textarea "Available [DATE], the additional night of [DATE] may be added at a discounted r…" at bounding box center [217, 170] width 144 height 28
click at [183, 161] on textarea "Available [DATE], the additional night of [DATE] may be added at a discounted r…" at bounding box center [217, 170] width 144 height 28
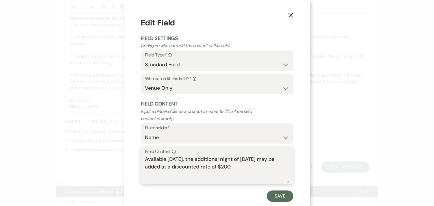
drag, startPoint x: 159, startPoint y: 175, endPoint x: 141, endPoint y: 158, distance: 24.4
click at [141, 158] on div "Field Content Info Available [DATE], the additional night of [DATE] may be adde…" at bounding box center [217, 166] width 153 height 38
type textarea "Available [DATE], the additional night of [DATE] may be added at a discounted r…"
click at [275, 197] on button "Save" at bounding box center [280, 196] width 27 height 11
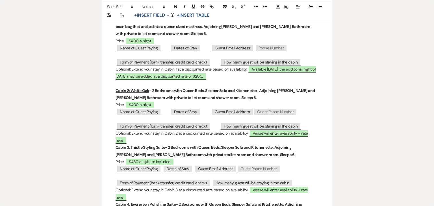
scroll to position [111, 0]
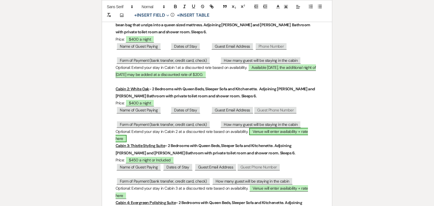
click at [260, 132] on span "Venue will enter availability + rate here" at bounding box center [212, 135] width 193 height 14
select select "owner"
select select "Name"
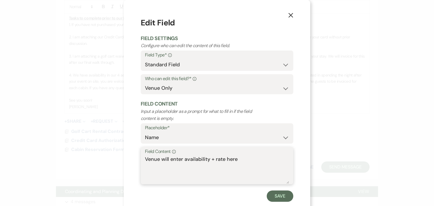
drag, startPoint x: 238, startPoint y: 160, endPoint x: 137, endPoint y: 153, distance: 101.8
click at [137, 153] on div "X Edit Field Field Settings Configure who can edit the content of this field. F…" at bounding box center [217, 109] width 187 height 219
click at [145, 159] on textarea "Field Content Info" at bounding box center [217, 170] width 144 height 28
paste textarea "Available [DATE], the additional night of [DATE] may be added at a discounted r…"
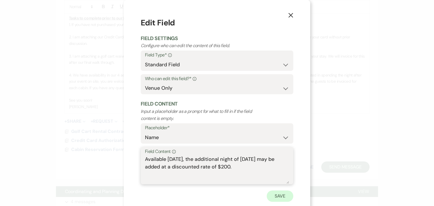
type textarea "Available [DATE], the additional night of [DATE] may be added at a discounted r…"
click at [273, 195] on button "Save" at bounding box center [280, 196] width 27 height 11
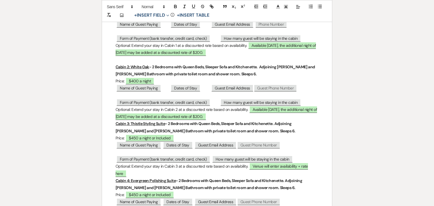
scroll to position [133, 0]
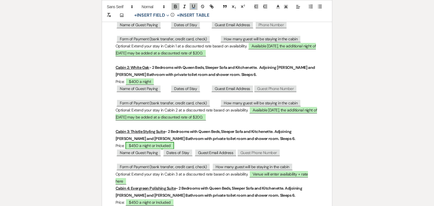
click at [156, 144] on span "$450 a night or Included" at bounding box center [150, 145] width 49 height 7
select select "owner"
select select "Name"
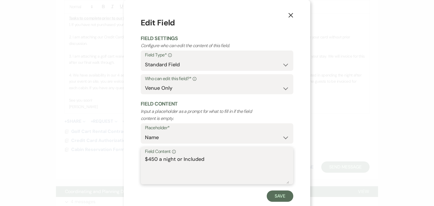
drag, startPoint x: 209, startPoint y: 158, endPoint x: 122, endPoint y: 161, distance: 86.6
click at [124, 161] on div "X Edit Field Field Settings Configure who can edit the content of this field. F…" at bounding box center [217, 109] width 187 height 219
type textarea "Currently added for [DATE] Night"
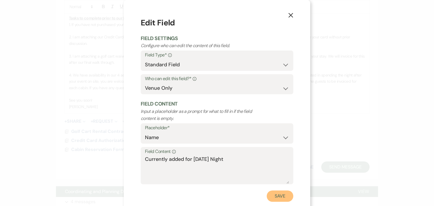
click at [280, 195] on button "Save" at bounding box center [280, 196] width 27 height 11
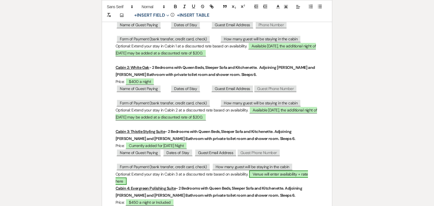
click at [267, 175] on span "Venue will enter availability + rate here" at bounding box center [212, 178] width 193 height 14
select select "owner"
select select "Name"
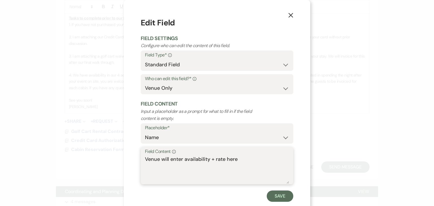
drag, startPoint x: 241, startPoint y: 160, endPoint x: 130, endPoint y: 160, distance: 111.4
click at [130, 160] on div "X Edit Field Field Settings Configure who can edit the content of this field. F…" at bounding box center [217, 109] width 187 height 219
type textarea "n/a"
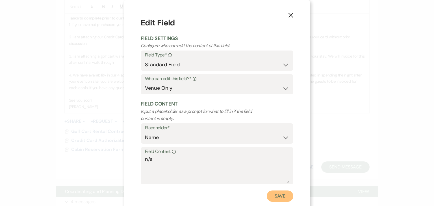
click at [274, 196] on button "Save" at bounding box center [280, 196] width 27 height 11
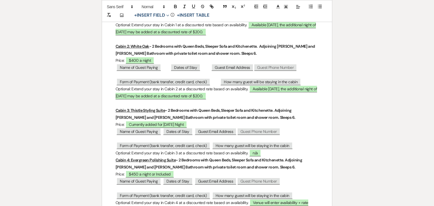
scroll to position [157, 0]
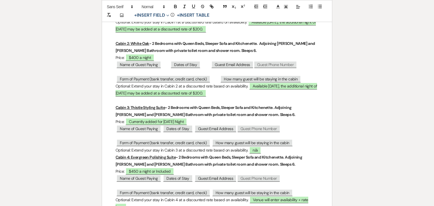
click at [115, 156] on div "Please fill out the form below with the details of the guests paying for each c…" at bounding box center [217, 204] width 230 height 552
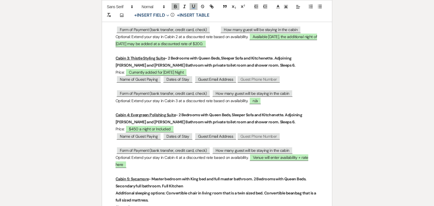
scroll to position [215, 0]
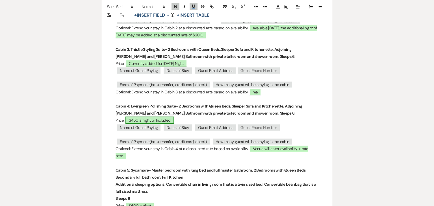
click at [156, 120] on span "$450 a night or Included" at bounding box center [150, 120] width 49 height 7
select select "owner"
select select "Name"
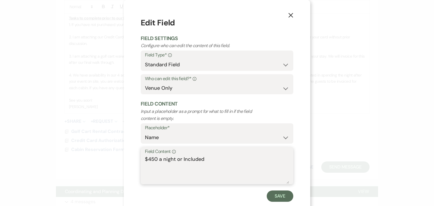
click at [155, 160] on textarea "$450 a night or Included" at bounding box center [217, 170] width 144 height 28
click at [213, 161] on textarea "$225 a night or Included" at bounding box center [217, 170] width 144 height 28
type textarea "$225 a night"
click at [277, 197] on button "Save" at bounding box center [280, 196] width 27 height 11
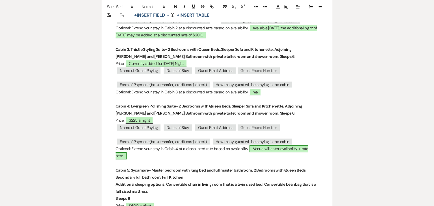
click at [267, 150] on span "Venue will enter availability + rate here" at bounding box center [212, 152] width 193 height 14
select select "owner"
select select "Name"
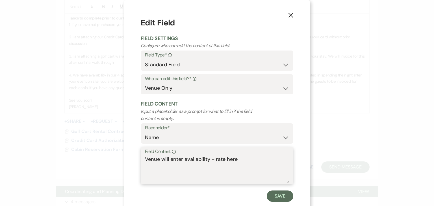
drag, startPoint x: 245, startPoint y: 161, endPoint x: 132, endPoint y: 154, distance: 113.3
click at [132, 154] on div "X Edit Field Field Settings Configure who can edit the content of this field. F…" at bounding box center [217, 109] width 187 height 219
click at [152, 158] on textarea "Field Content Info" at bounding box center [217, 170] width 144 height 28
paste textarea "Available [DATE], the additional night of [DATE] may be added at a discounted r…"
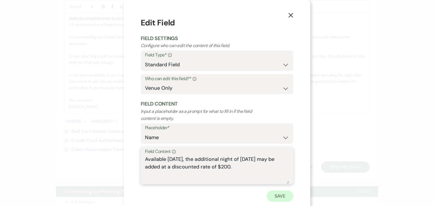
type textarea "Available [DATE], the additional night of [DATE] may be added at a discounted r…"
click at [275, 194] on button "Save" at bounding box center [280, 196] width 27 height 11
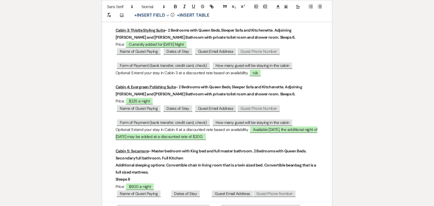
scroll to position [234, 0]
click at [141, 101] on span "$225 a night" at bounding box center [140, 101] width 28 height 7
select select "owner"
select select "Name"
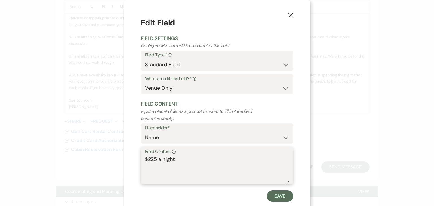
click at [179, 159] on textarea "$225 a night" at bounding box center [217, 170] width 144 height 28
type textarea "$225 a night - currently included for day use"
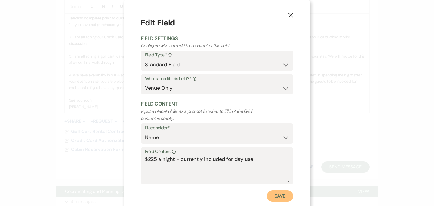
click at [280, 196] on button "Save" at bounding box center [280, 196] width 27 height 11
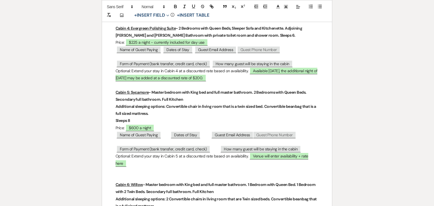
scroll to position [294, 0]
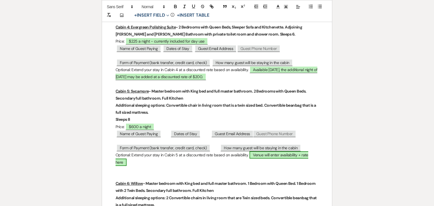
click at [266, 154] on span "Venue will enter availability + rate here" at bounding box center [212, 159] width 193 height 14
select select "owner"
select select "Name"
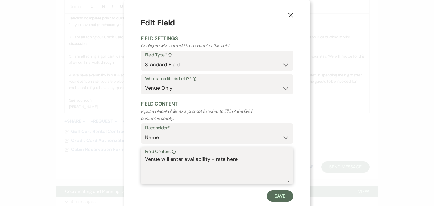
drag, startPoint x: 245, startPoint y: 159, endPoint x: 119, endPoint y: 150, distance: 126.2
click at [119, 150] on div "X Edit Field Field Settings Configure who can edit the content of this field. F…" at bounding box center [217, 103] width 434 height 206
paste textarea "Available [DATE], the additional night of [DATE] may be added at a discounted r…"
click at [148, 174] on textarea "Available [DATE], the additional night of [DATE] may be added at a discounted r…" at bounding box center [217, 170] width 144 height 28
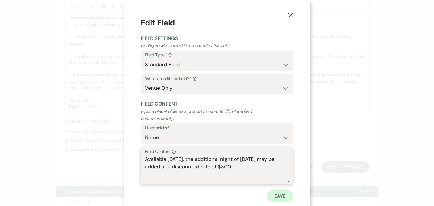
type textarea "Available [DATE], the additional night of [DATE] may be added at a discounted r…"
click at [273, 195] on button "Save" at bounding box center [280, 196] width 27 height 11
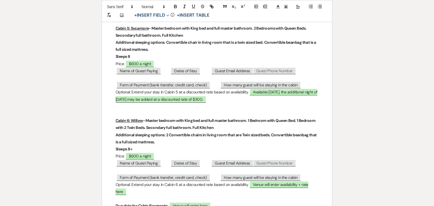
scroll to position [364, 0]
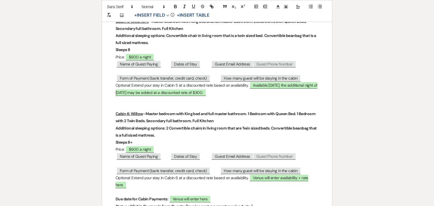
click at [262, 179] on span "Venue will enter availability + rate here" at bounding box center [212, 181] width 193 height 14
select select "owner"
select select "Name"
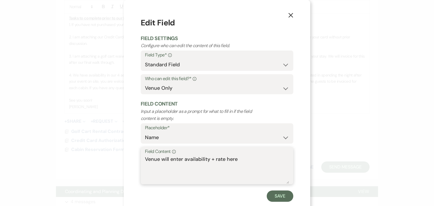
drag, startPoint x: 240, startPoint y: 159, endPoint x: 127, endPoint y: 158, distance: 113.1
click at [127, 158] on div "X Edit Field Field Settings Configure who can edit the content of this field. F…" at bounding box center [217, 109] width 187 height 219
paste textarea "Available [DATE], the additional night of [DATE] may be added at a discounted r…"
click at [148, 176] on textarea "Available [DATE], the additional night of [DATE] may be added at a discounted r…" at bounding box center [217, 170] width 144 height 28
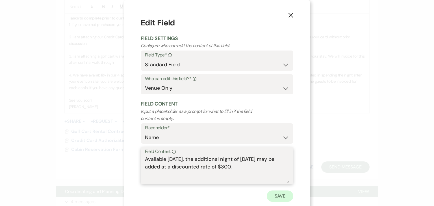
type textarea "Available [DATE], the additional night of [DATE] may be added at a discounted r…"
click at [277, 198] on button "Save" at bounding box center [280, 196] width 27 height 11
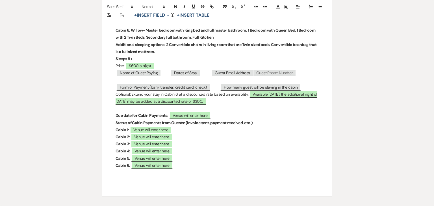
scroll to position [451, 0]
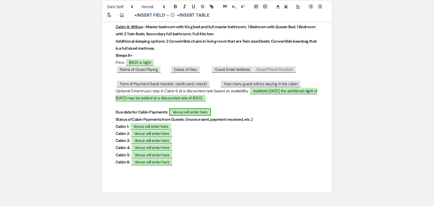
click at [185, 111] on span "Venue will enter here" at bounding box center [190, 112] width 42 height 7
select select "owner"
select select "Name"
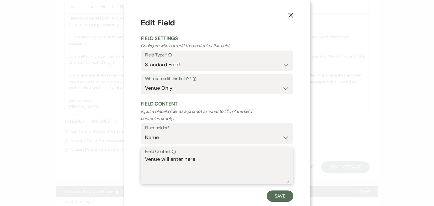
drag, startPoint x: 209, startPoint y: 156, endPoint x: 135, endPoint y: 154, distance: 74.4
click at [135, 154] on div "X Edit Field Field Settings Configure who can edit the content of this field. F…" at bounding box center [217, 109] width 187 height 219
type textarea "[DATE]"
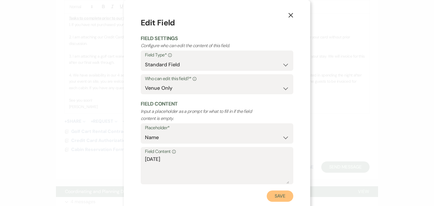
click at [283, 195] on button "Save" at bounding box center [280, 196] width 27 height 11
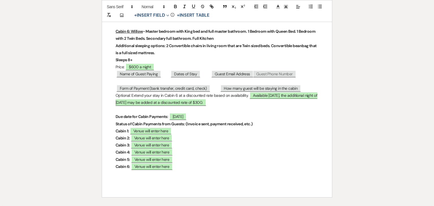
scroll to position [445, 0]
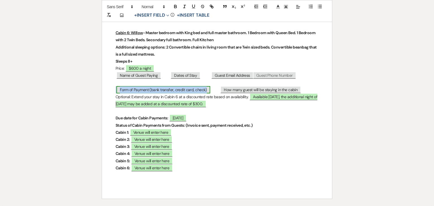
click at [172, 89] on span "Form of Payment (bank transfer, credit card, check)" at bounding box center [163, 89] width 94 height 7
select select "Name"
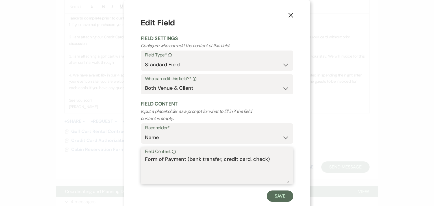
click at [217, 159] on textarea "Form of Payment (bank transfer, credit card, check)" at bounding box center [217, 170] width 144 height 28
click at [218, 159] on textarea "Form of Payment (bank transfer, credit card, check)" at bounding box center [217, 170] width 144 height 28
click at [264, 161] on textarea "Form of Payment (bank transfer $5 fee, credit card, check)" at bounding box center [217, 170] width 144 height 28
type textarea "Form of Payment (bank transfer $5 fee, credit card 3% fee, check)"
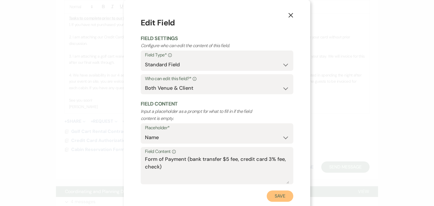
click at [284, 194] on button "Save" at bounding box center [280, 196] width 27 height 11
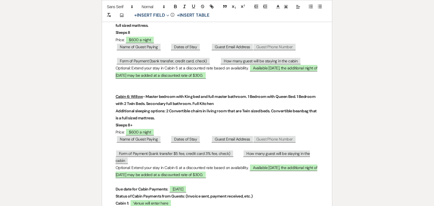
scroll to position [368, 0]
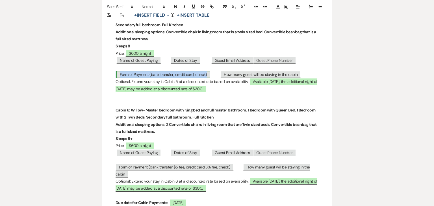
click at [173, 74] on span "Form of Payment (bank transfer, credit card, check)" at bounding box center [163, 74] width 94 height 7
select select "Name"
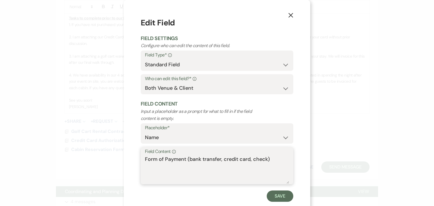
click at [218, 160] on textarea "Form of Payment (bank transfer, credit card, check)" at bounding box center [217, 170] width 144 height 28
click at [265, 161] on textarea "Form of Payment (bank transfer $5 fee, credit card, check)" at bounding box center [217, 170] width 144 height 28
type textarea "Form of Payment (bank transfer $5 fee, credit card 3% fee, check)"
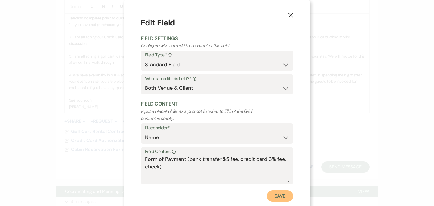
click at [277, 195] on button "Save" at bounding box center [280, 196] width 27 height 11
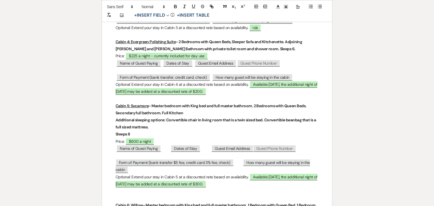
scroll to position [278, 0]
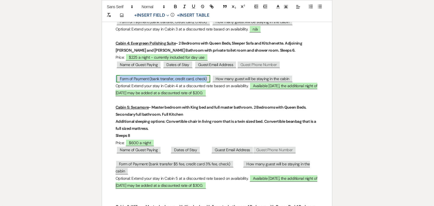
click at [190, 78] on span "Form of Payment (bank transfer, credit card, check)" at bounding box center [163, 78] width 94 height 7
select select "Name"
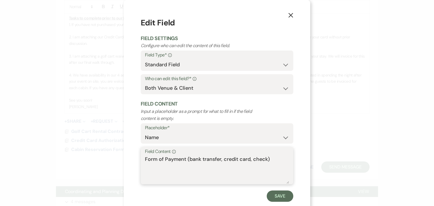
click at [218, 159] on textarea "Form of Payment (bank transfer, credit card, check)" at bounding box center [217, 170] width 144 height 28
click at [264, 160] on textarea "Form of Payment (bank transfer $5 fee, credit card, check)" at bounding box center [217, 170] width 144 height 28
type textarea "Form of Payment (bank transfer $5 fee, credit card 3% fee, check)"
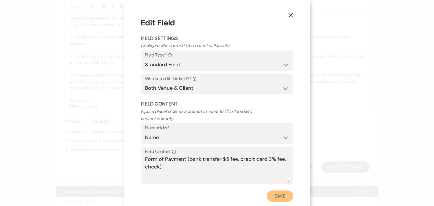
click at [279, 197] on button "Save" at bounding box center [280, 196] width 27 height 11
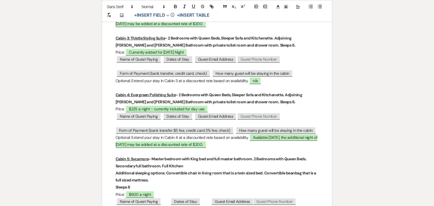
scroll to position [226, 0]
click at [186, 73] on span "Form of Payment (bank transfer, credit card, check)" at bounding box center [163, 73] width 94 height 7
select select "Name"
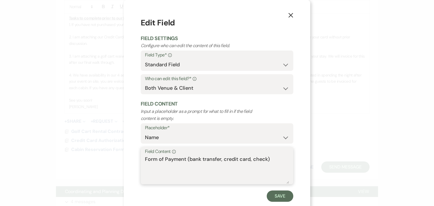
click at [218, 161] on textarea "Form of Payment (bank transfer, credit card, check)" at bounding box center [217, 170] width 144 height 28
click at [264, 159] on textarea "Form of Payment (bank transfer $5 fee, credit card, check)" at bounding box center [217, 170] width 144 height 28
type textarea "Form of Payment (bank transfer $5 fee, credit card 3% fee, check)"
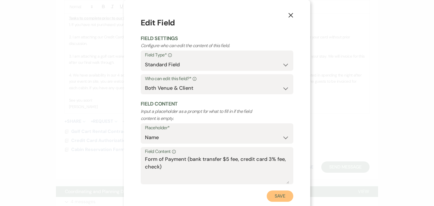
click at [281, 194] on button "Save" at bounding box center [280, 196] width 27 height 11
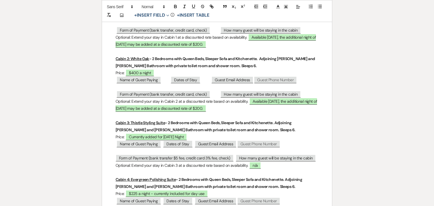
scroll to position [141, 0]
click at [193, 95] on span "Form of Payment (bank transfer, credit card, check)" at bounding box center [163, 94] width 94 height 7
select select "Name"
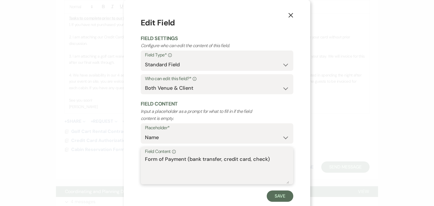
click at [219, 160] on textarea "Form of Payment (bank transfer, credit card, check)" at bounding box center [217, 170] width 144 height 28
click at [264, 157] on textarea "Form of Payment (bank transfer $5 fee, credit card, check)" at bounding box center [217, 170] width 144 height 28
type textarea "Form of Payment (bank transfer $5 fee, credit card 3% fee, check)"
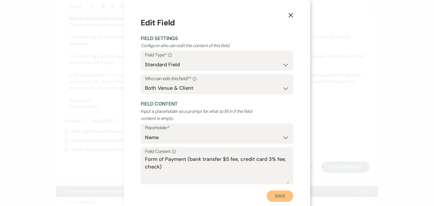
click at [279, 196] on button "Save" at bounding box center [280, 196] width 27 height 11
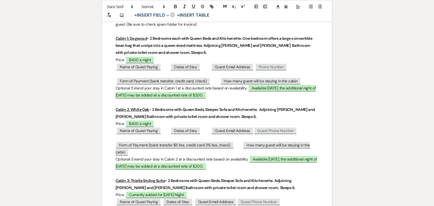
scroll to position [90, 0]
click at [169, 83] on span "Form of Payment (bank transfer, credit card, check)" at bounding box center [163, 81] width 94 height 7
select select "Name"
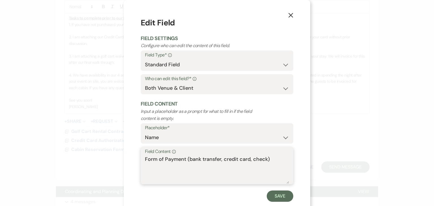
click at [218, 160] on textarea "Form of Payment (bank transfer, credit card, check)" at bounding box center [217, 170] width 144 height 28
click at [264, 161] on textarea "Form of Payment (bank transfer $5 fee, credit card, check)" at bounding box center [217, 170] width 144 height 28
type textarea "Form of Payment (bank transfer $5 fee, credit card 3% fee, check)"
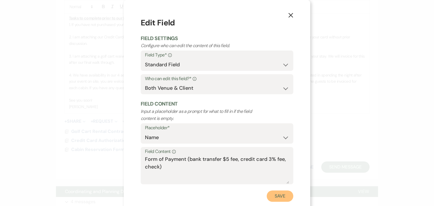
click at [282, 196] on button "Save" at bounding box center [280, 196] width 27 height 11
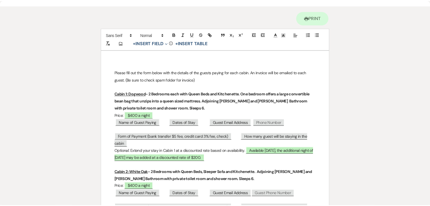
scroll to position [0, 0]
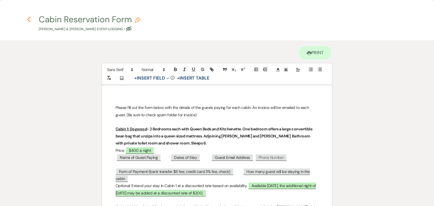
click at [27, 18] on icon "Previous" at bounding box center [29, 19] width 4 height 7
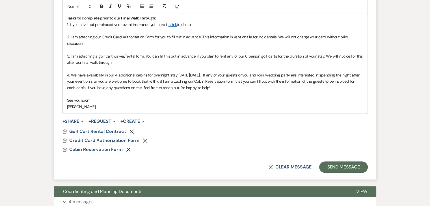
click at [107, 87] on span "4. We have availability in our 4 additional cabins for overnight stay [DATE][DA…" at bounding box center [214, 82] width 294 height 18
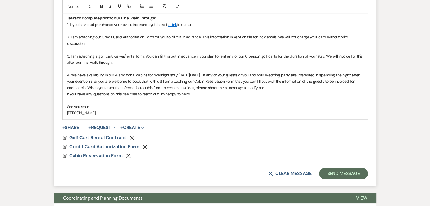
click at [204, 95] on p "﻿ If you have any questions on this, feel free to reach out. I'm happy to help!" at bounding box center [215, 94] width 296 height 6
click at [291, 88] on p "4. We have availability in our 4 additional cabins for overnight stay [DATE][DA…" at bounding box center [215, 81] width 296 height 19
click at [245, 87] on span "4. We have availability in our 4 additional cabins for overnight stay [DATE][DA…" at bounding box center [214, 82] width 294 height 18
click at [351, 89] on p "4. We have availability in our 4 additional cabins for overnight stay [DATE][DA…" at bounding box center [215, 81] width 296 height 19
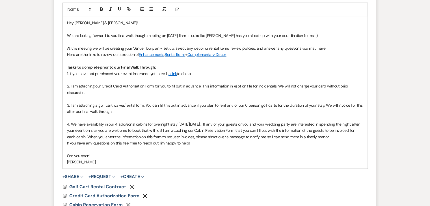
scroll to position [295, 0]
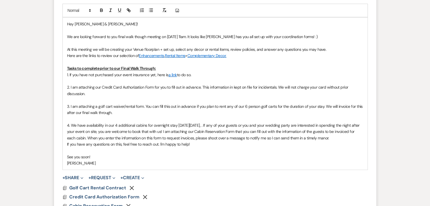
click at [206, 36] on span "We are looking forward to you final walk though meeting on [DATE] 11am. It look…" at bounding box center [192, 36] width 251 height 5
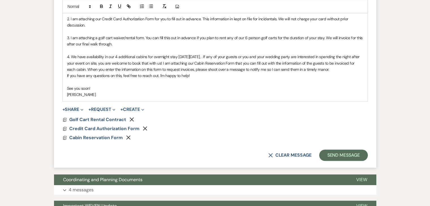
scroll to position [370, 0]
click at [345, 154] on button "Send Message" at bounding box center [343, 155] width 48 height 11
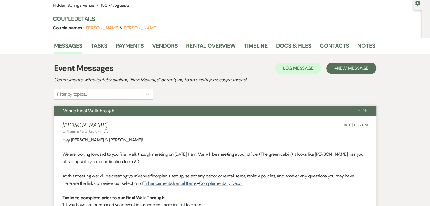
scroll to position [0, 0]
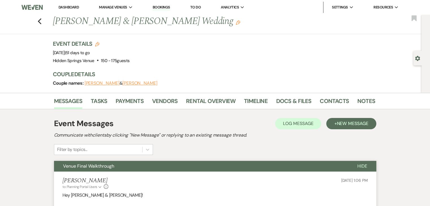
click at [71, 7] on link "Dashboard" at bounding box center [69, 7] width 20 height 5
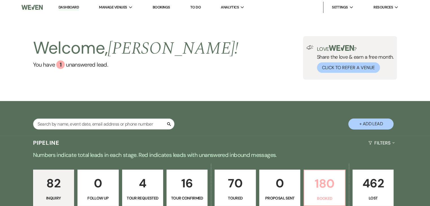
click at [312, 184] on p "180" at bounding box center [325, 183] width 34 height 19
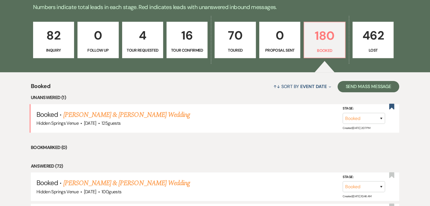
scroll to position [149, 0]
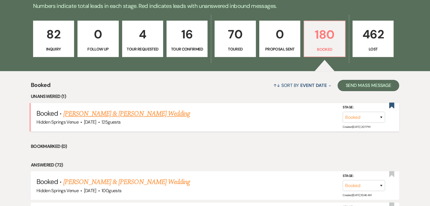
click at [131, 113] on link "[PERSON_NAME] & [PERSON_NAME] Wedding" at bounding box center [126, 114] width 127 height 10
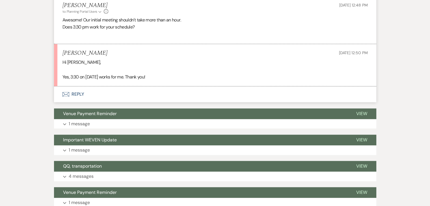
scroll to position [700, 0]
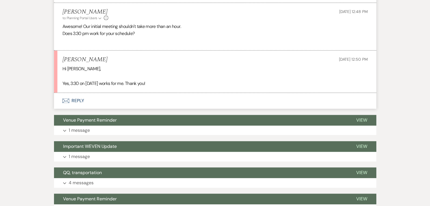
click at [75, 100] on button "Envelope Reply" at bounding box center [215, 101] width 322 height 16
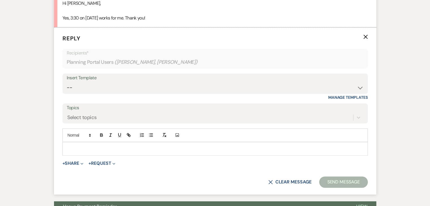
scroll to position [773, 0]
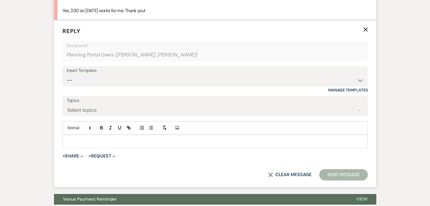
click at [93, 143] on p at bounding box center [215, 142] width 296 height 6
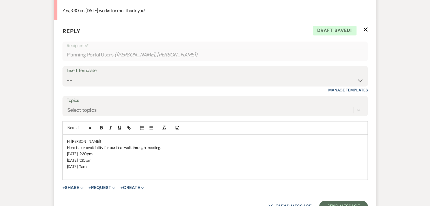
click at [102, 170] on p at bounding box center [215, 173] width 296 height 6
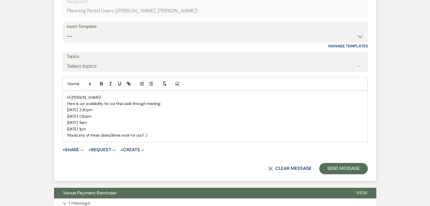
scroll to position [819, 0]
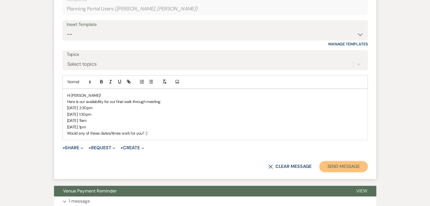
click at [340, 162] on button "Send Message" at bounding box center [343, 166] width 48 height 11
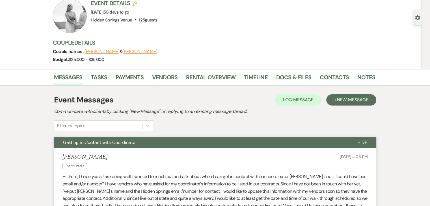
scroll to position [0, 0]
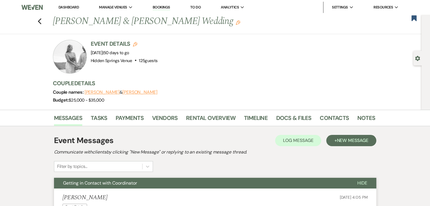
click at [71, 5] on link "Dashboard" at bounding box center [69, 7] width 20 height 5
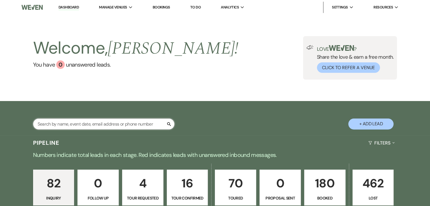
click at [109, 122] on input "text" at bounding box center [103, 124] width 141 height 11
type input "[PERSON_NAME]"
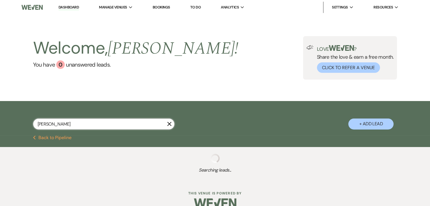
select select "8"
select select "4"
select select "5"
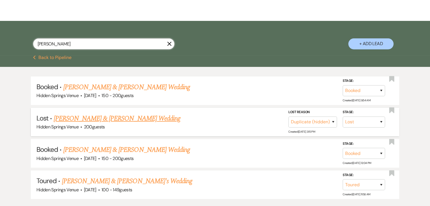
scroll to position [81, 0]
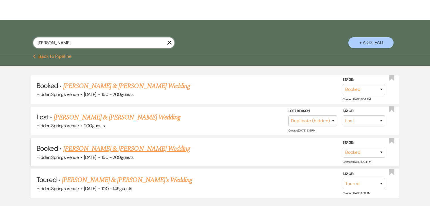
type input "[PERSON_NAME]"
click at [128, 148] on link "[PERSON_NAME] & [PERSON_NAME] Wedding" at bounding box center [126, 149] width 127 height 10
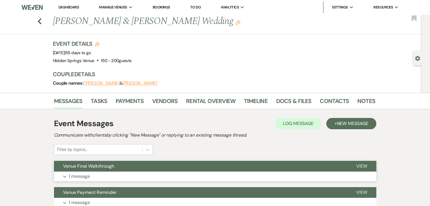
click at [224, 168] on button "Venue Final Walkthrough" at bounding box center [200, 166] width 293 height 11
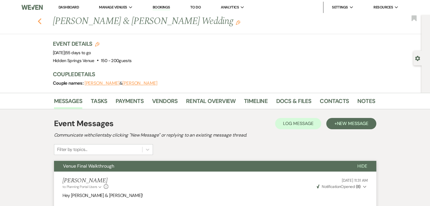
click at [42, 21] on icon "Previous" at bounding box center [40, 21] width 4 height 7
select select "8"
select select "4"
select select "5"
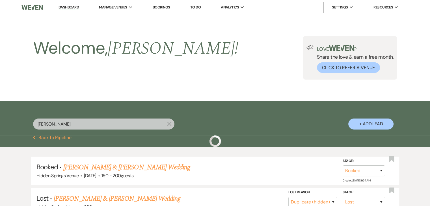
scroll to position [81, 0]
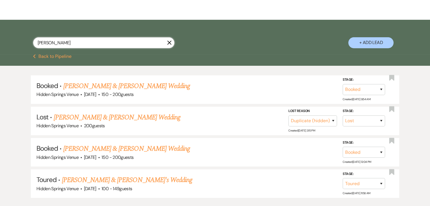
click at [83, 42] on input "[PERSON_NAME]" at bounding box center [103, 42] width 141 height 11
type input "e"
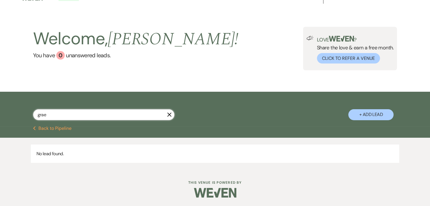
scroll to position [9, 0]
type input "grace"
select select "5"
select select "8"
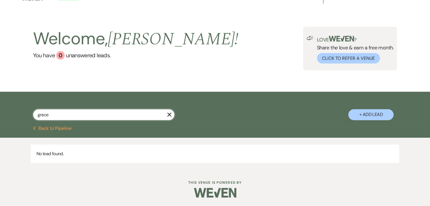
select select "11"
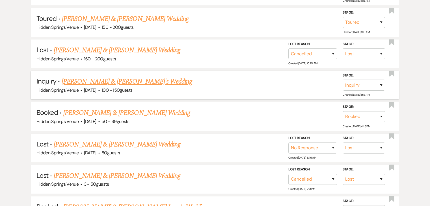
scroll to position [181, 0]
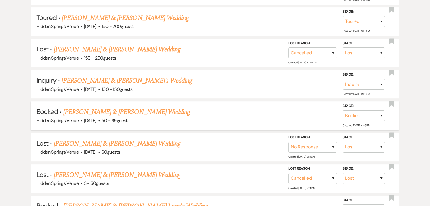
click at [117, 111] on link "[PERSON_NAME] & [PERSON_NAME] Wedding" at bounding box center [126, 112] width 127 height 10
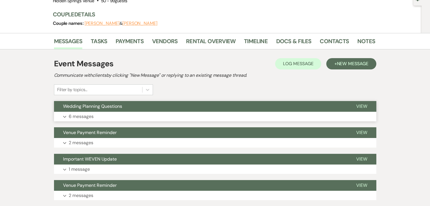
scroll to position [62, 0]
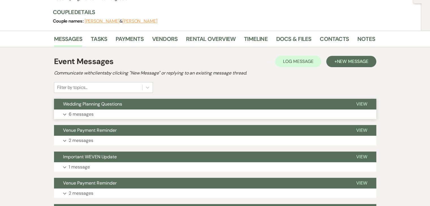
click at [213, 115] on button "Expand 6 messages" at bounding box center [215, 115] width 322 height 10
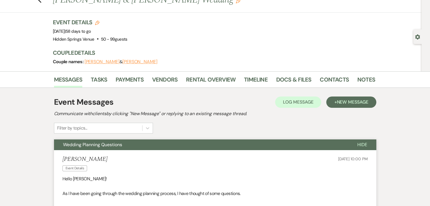
scroll to position [0, 0]
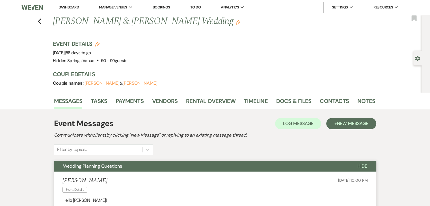
click at [44, 20] on div "Previous [PERSON_NAME] & [PERSON_NAME] Wedding Edit Bookmark" at bounding box center [209, 25] width 424 height 20
click at [41, 23] on icon "Previous" at bounding box center [40, 21] width 4 height 7
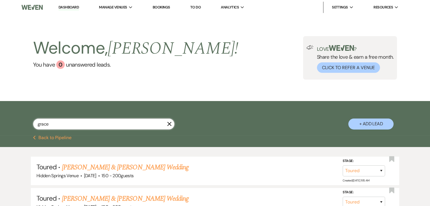
click at [92, 124] on input "grace" at bounding box center [103, 124] width 141 height 11
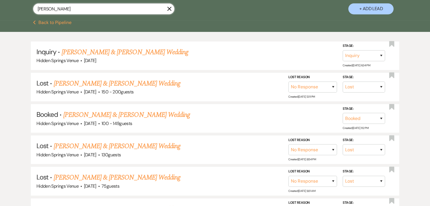
scroll to position [115, 0]
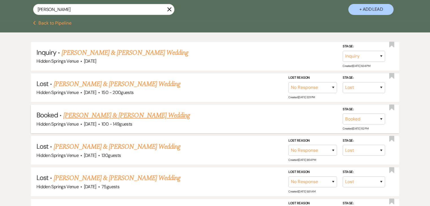
click at [94, 116] on link "[PERSON_NAME] & [PERSON_NAME] Wedding" at bounding box center [126, 116] width 127 height 10
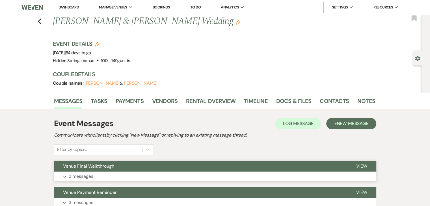
click at [135, 168] on button "Venue Final Walkthrough" at bounding box center [200, 166] width 293 height 11
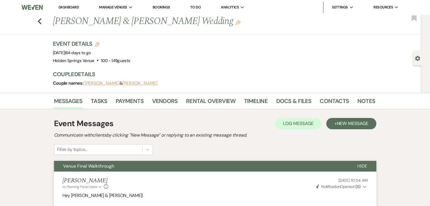
click at [69, 6] on link "Dashboard" at bounding box center [69, 7] width 20 height 5
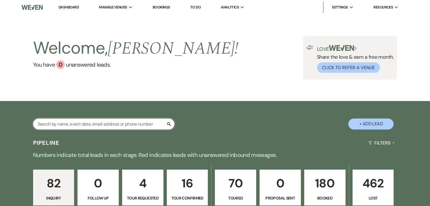
click at [103, 124] on input "text" at bounding box center [103, 124] width 141 height 11
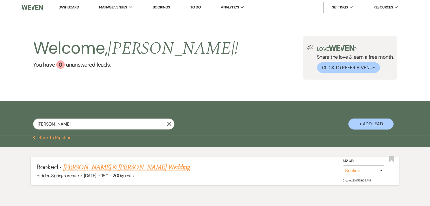
click at [114, 171] on link "[PERSON_NAME] & [PERSON_NAME] Wedding" at bounding box center [126, 168] width 127 height 10
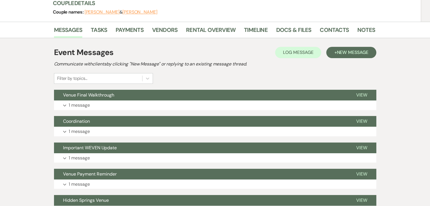
scroll to position [91, 0]
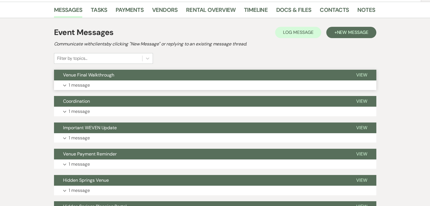
click at [111, 84] on button "Expand 1 message" at bounding box center [215, 86] width 322 height 10
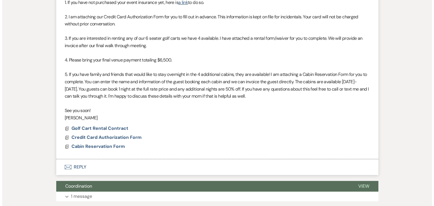
scroll to position [266, 0]
click at [112, 148] on span "Cabin Reservation Form" at bounding box center [95, 147] width 53 height 6
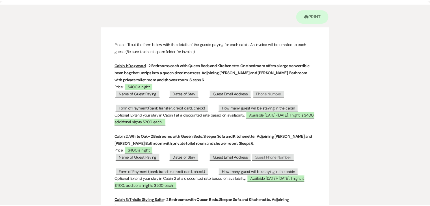
scroll to position [0, 0]
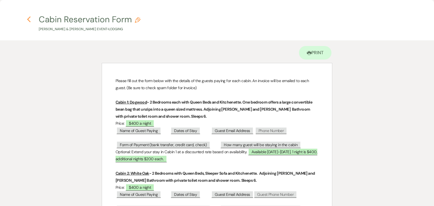
click at [29, 18] on use "button" at bounding box center [29, 19] width 4 height 6
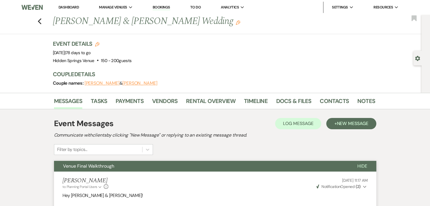
click at [75, 6] on link "Dashboard" at bounding box center [69, 7] width 20 height 5
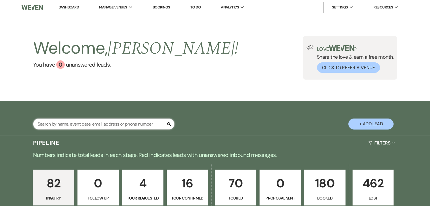
click at [103, 123] on input "text" at bounding box center [103, 124] width 141 height 11
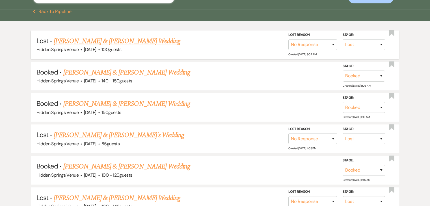
scroll to position [127, 0]
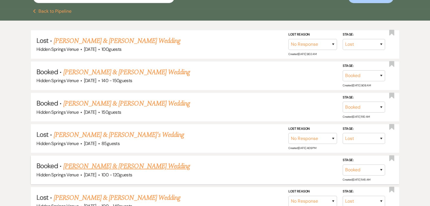
click at [121, 166] on link "[PERSON_NAME] & [PERSON_NAME] Wedding" at bounding box center [126, 166] width 127 height 10
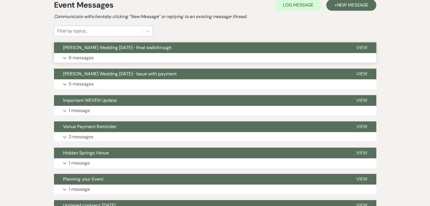
click at [151, 46] on button "[PERSON_NAME] Wedding [DATE]- final walkthrough" at bounding box center [200, 47] width 293 height 11
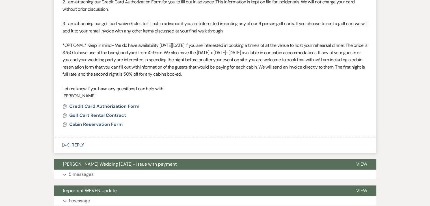
scroll to position [534, 0]
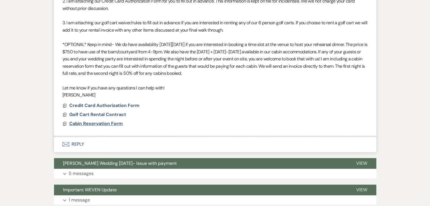
click at [117, 120] on span "Cabin Reservation Form" at bounding box center [95, 123] width 53 height 7
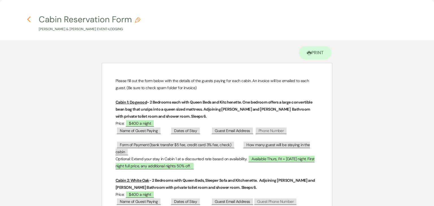
click at [27, 20] on icon "Previous" at bounding box center [29, 19] width 4 height 7
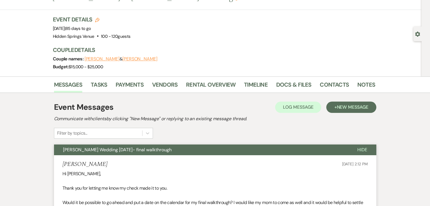
scroll to position [0, 0]
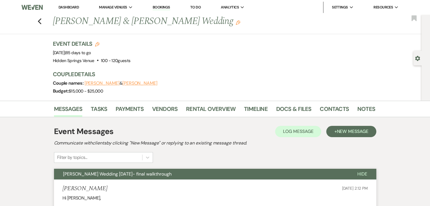
click at [69, 9] on link "Dashboard" at bounding box center [69, 7] width 20 height 5
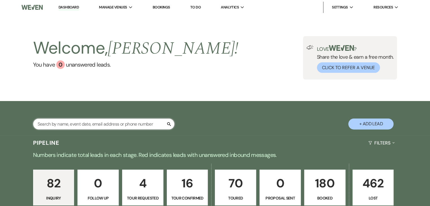
click at [118, 123] on input "text" at bounding box center [103, 124] width 141 height 11
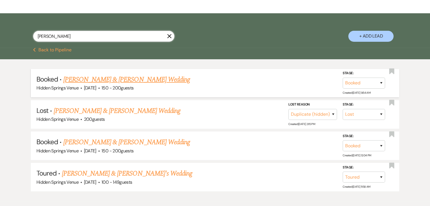
scroll to position [88, 0]
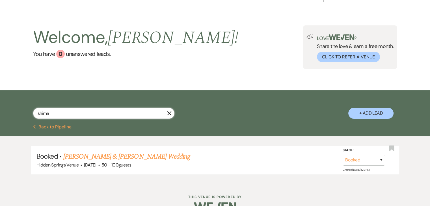
scroll to position [25, 0]
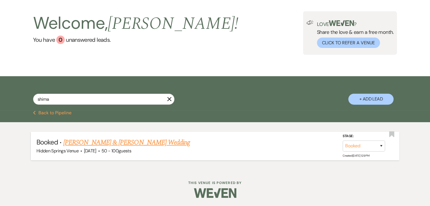
click at [143, 143] on link "[PERSON_NAME] & [PERSON_NAME] Wedding" at bounding box center [126, 143] width 127 height 10
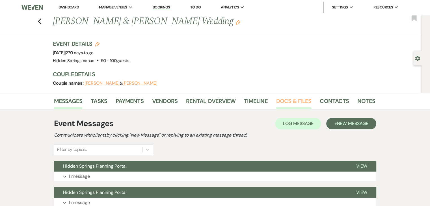
click at [293, 101] on link "Docs & Files" at bounding box center [293, 103] width 35 height 12
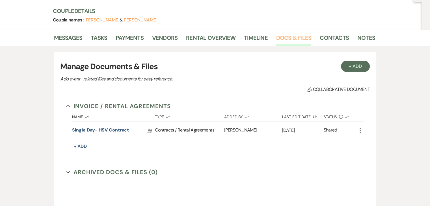
scroll to position [67, 0]
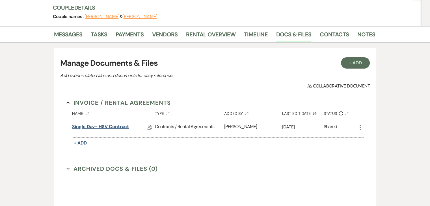
click at [118, 126] on link "Single Day- HSV Contract" at bounding box center [100, 128] width 57 height 9
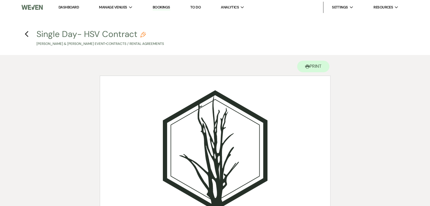
click at [69, 9] on link "Dashboard" at bounding box center [69, 7] width 20 height 5
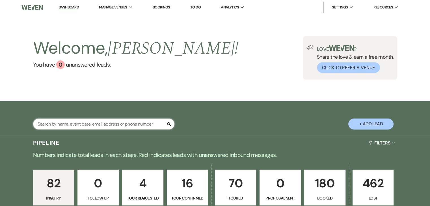
click at [144, 123] on input "text" at bounding box center [103, 124] width 141 height 11
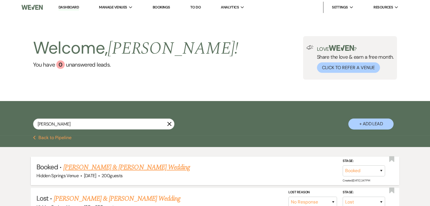
click at [148, 166] on link "[PERSON_NAME] & [PERSON_NAME] Wedding" at bounding box center [126, 168] width 127 height 10
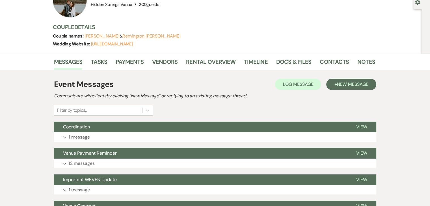
scroll to position [61, 0]
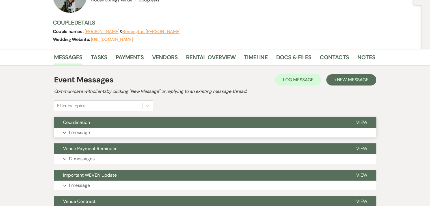
click at [143, 130] on button "Expand 1 message" at bounding box center [215, 133] width 322 height 10
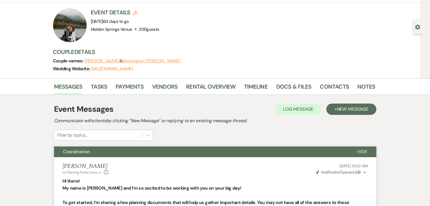
scroll to position [0, 0]
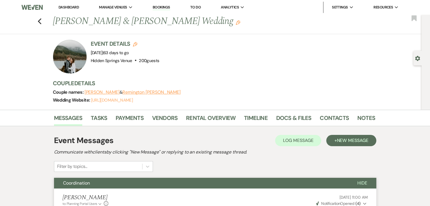
click at [113, 101] on link "[URL][DOMAIN_NAME]" at bounding box center [112, 101] width 42 height 6
click at [70, 6] on link "Dashboard" at bounding box center [69, 7] width 20 height 5
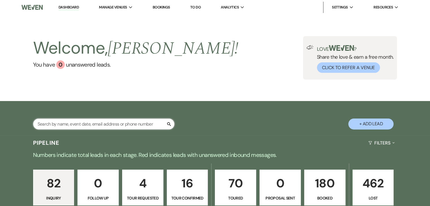
click at [144, 123] on input "text" at bounding box center [103, 124] width 141 height 11
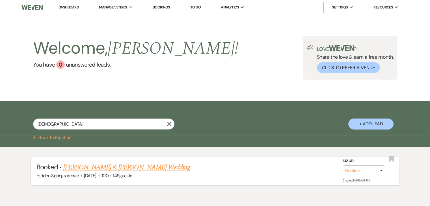
click at [141, 166] on link "[PERSON_NAME] & [PERSON_NAME] Wedding" at bounding box center [126, 168] width 127 height 10
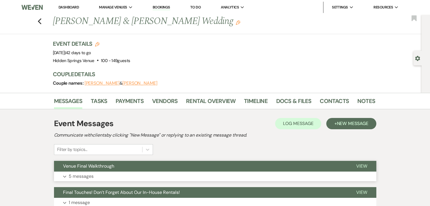
scroll to position [58, 0]
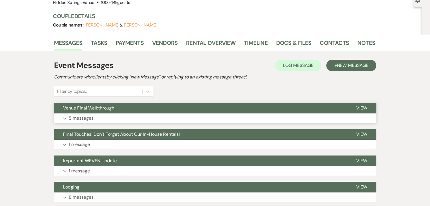
click at [154, 112] on button "Venue Final Walkthrough" at bounding box center [200, 108] width 293 height 11
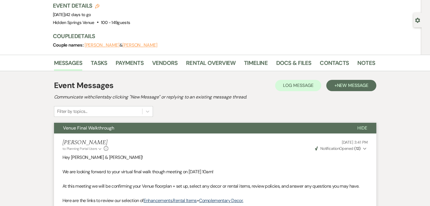
scroll to position [0, 0]
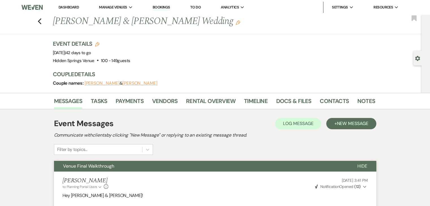
click at [75, 9] on link "Dashboard" at bounding box center [69, 7] width 20 height 5
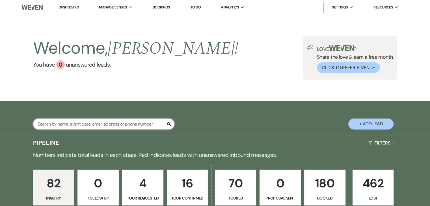
click at [115, 124] on input "text" at bounding box center [103, 124] width 141 height 11
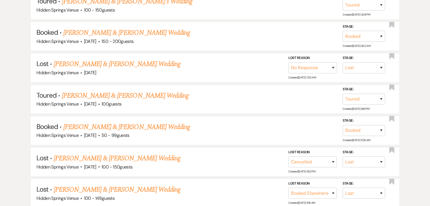
scroll to position [229, 0]
click at [113, 122] on link "[PERSON_NAME] & [PERSON_NAME] Wedding" at bounding box center [126, 127] width 127 height 10
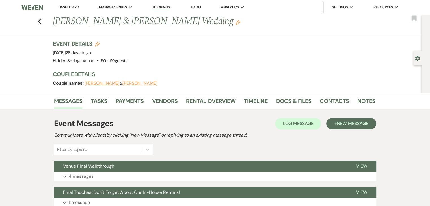
click at [72, 8] on link "Dashboard" at bounding box center [69, 7] width 20 height 5
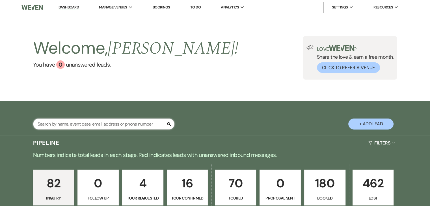
click at [122, 125] on input "text" at bounding box center [103, 124] width 141 height 11
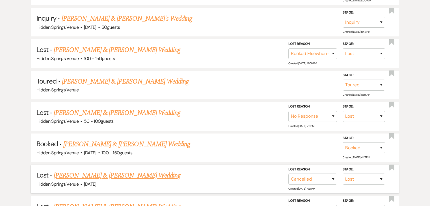
scroll to position [244, 0]
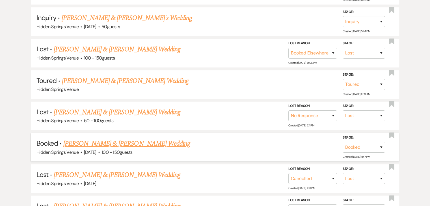
click at [121, 143] on link "[PERSON_NAME] & [PERSON_NAME] Wedding" at bounding box center [126, 144] width 127 height 10
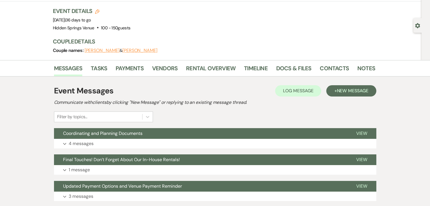
scroll to position [27, 0]
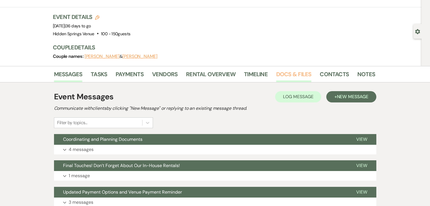
click at [288, 77] on link "Docs & Files" at bounding box center [293, 76] width 35 height 12
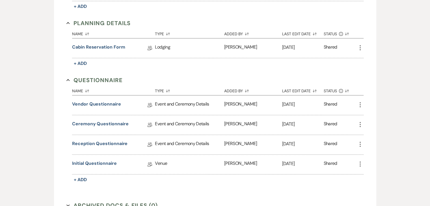
scroll to position [559, 0]
click at [104, 121] on link "Ceremony Questionnaire" at bounding box center [100, 125] width 56 height 9
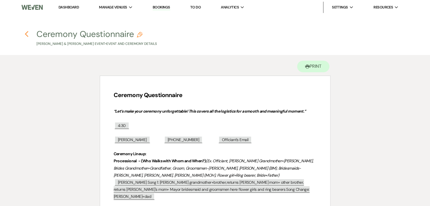
click at [27, 33] on icon "Previous" at bounding box center [27, 34] width 4 height 7
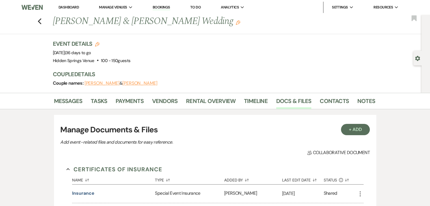
scroll to position [559, 0]
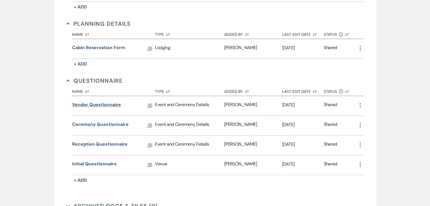
click at [92, 102] on link "Vendor Questionnaire" at bounding box center [96, 106] width 49 height 9
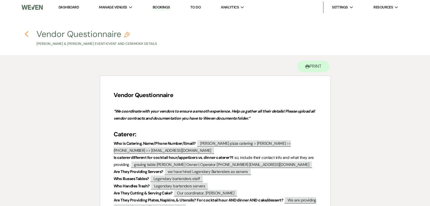
click at [27, 34] on icon "Previous" at bounding box center [27, 34] width 4 height 7
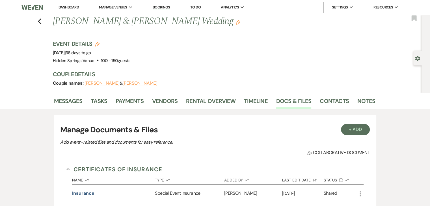
click at [67, 5] on link "Dashboard" at bounding box center [69, 7] width 20 height 5
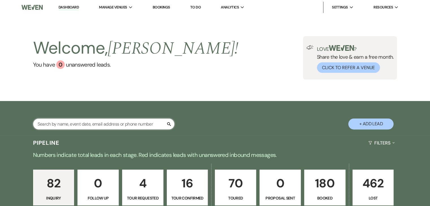
click at [118, 128] on input "text" at bounding box center [103, 124] width 141 height 11
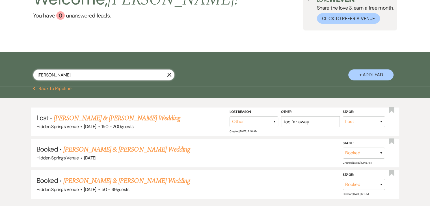
scroll to position [49, 0]
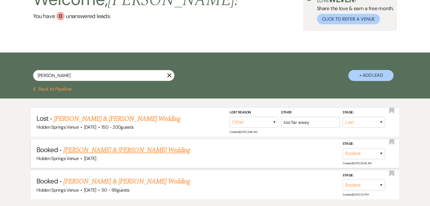
click at [123, 149] on link "[PERSON_NAME] & [PERSON_NAME] Wedding" at bounding box center [126, 150] width 127 height 10
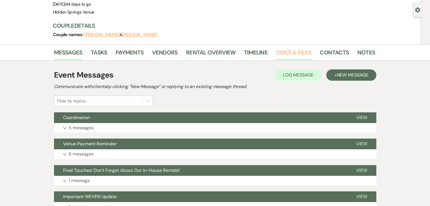
click at [289, 50] on link "Docs & Files" at bounding box center [293, 54] width 35 height 12
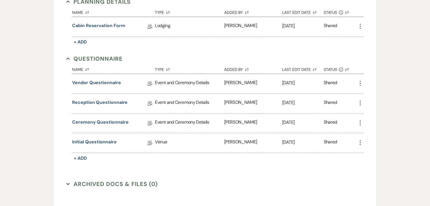
scroll to position [371, 0]
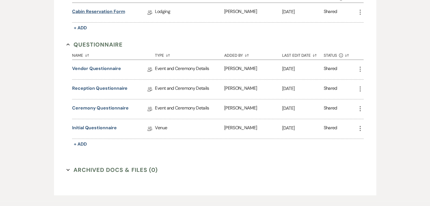
click at [111, 8] on link "Cabin Reservation Form" at bounding box center [98, 12] width 53 height 9
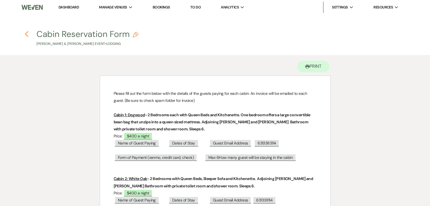
click at [25, 34] on icon "Previous" at bounding box center [27, 34] width 4 height 7
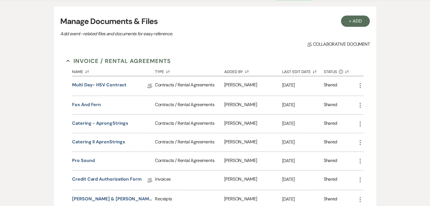
scroll to position [108, 0]
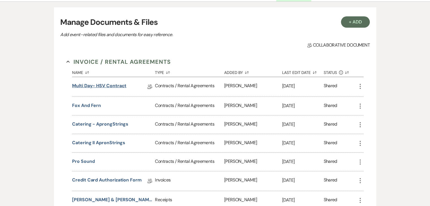
click at [118, 85] on link "Multi Day- HSV Contract" at bounding box center [99, 87] width 54 height 9
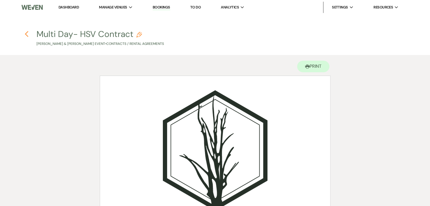
click at [27, 33] on icon "Previous" at bounding box center [27, 34] width 4 height 7
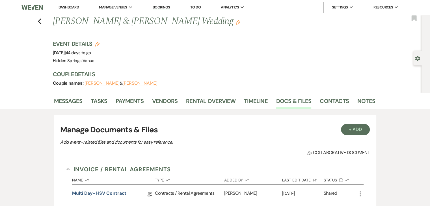
click at [39, 19] on div "Previous [PERSON_NAME] & [PERSON_NAME] Wedding Edit Bookmark" at bounding box center [209, 25] width 424 height 20
click at [72, 101] on link "Messages" at bounding box center [68, 103] width 29 height 12
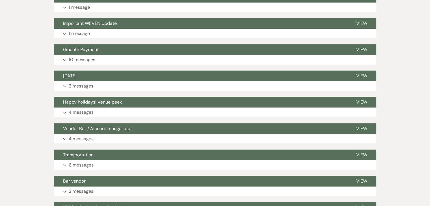
scroll to position [221, 0]
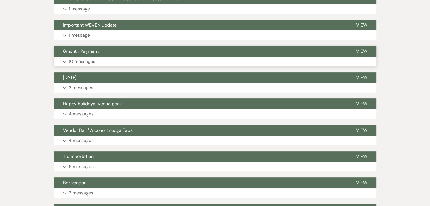
click at [108, 62] on button "Expand 10 messages" at bounding box center [215, 62] width 322 height 10
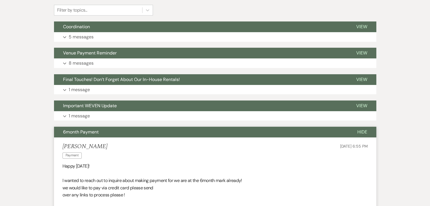
scroll to position [139, 0]
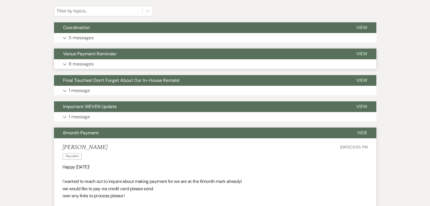
click at [154, 59] on button "Venue Payment Reminder" at bounding box center [200, 54] width 293 height 11
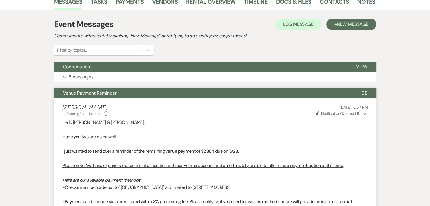
scroll to position [0, 0]
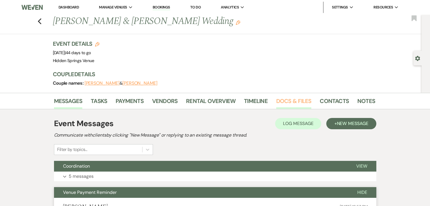
click at [288, 103] on link "Docs & Files" at bounding box center [293, 103] width 35 height 12
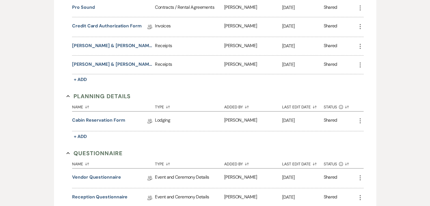
scroll to position [270, 0]
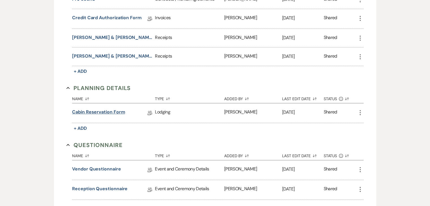
click at [111, 113] on link "Cabin Reservation Form" at bounding box center [98, 113] width 53 height 9
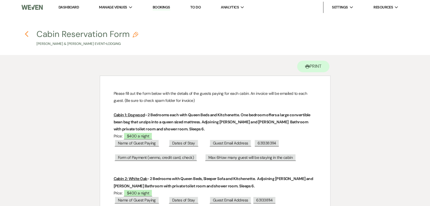
click at [28, 34] on icon "Previous" at bounding box center [27, 34] width 4 height 7
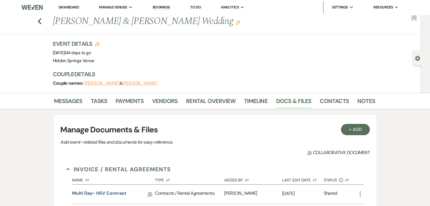
click at [69, 8] on link "Dashboard" at bounding box center [69, 7] width 20 height 5
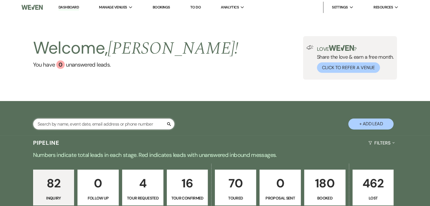
click at [132, 127] on input "text" at bounding box center [103, 124] width 141 height 11
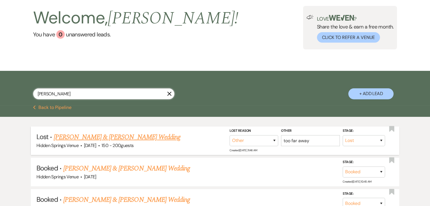
scroll to position [31, 0]
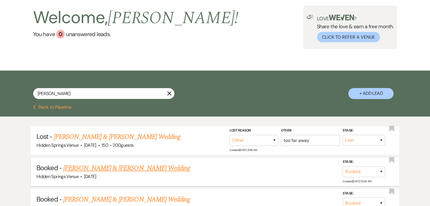
click at [143, 169] on link "[PERSON_NAME] & [PERSON_NAME] Wedding" at bounding box center [126, 168] width 127 height 10
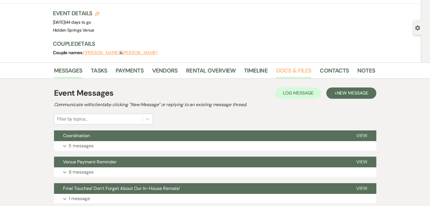
click at [284, 70] on link "Docs & Files" at bounding box center [293, 72] width 35 height 12
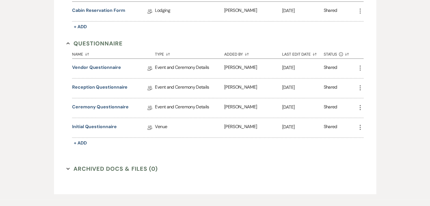
scroll to position [372, 0]
click at [109, 105] on link "Ceremony Questionnaire" at bounding box center [100, 108] width 56 height 9
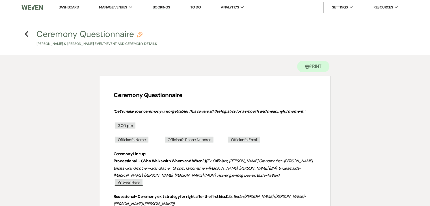
click at [70, 6] on link "Dashboard" at bounding box center [69, 7] width 20 height 5
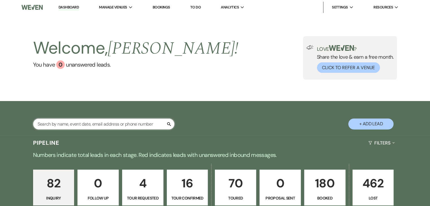
click at [80, 122] on input "text" at bounding box center [103, 124] width 141 height 11
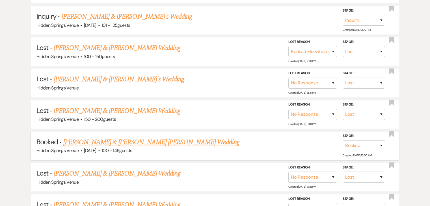
click at [96, 142] on link "[PERSON_NAME] & [PERSON_NAME] [PERSON_NAME] Wedding" at bounding box center [151, 142] width 176 height 10
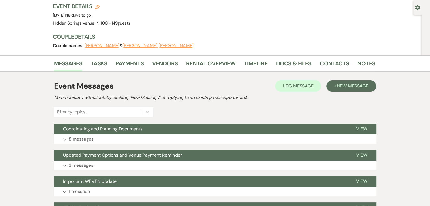
scroll to position [52, 0]
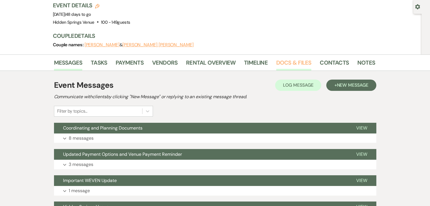
click at [293, 58] on link "Docs & Files" at bounding box center [293, 64] width 35 height 12
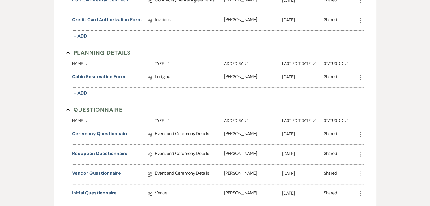
scroll to position [227, 0]
click at [102, 130] on link "Ceremony Questionnaire" at bounding box center [100, 134] width 56 height 9
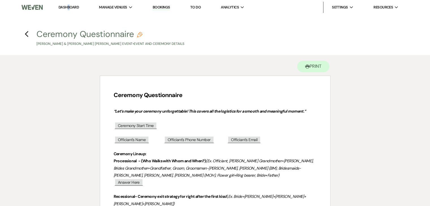
drag, startPoint x: 68, startPoint y: 4, endPoint x: 70, endPoint y: 6, distance: 3.0
click at [70, 6] on li "Dashboard" at bounding box center [69, 7] width 26 height 11
click at [70, 6] on link "Dashboard" at bounding box center [69, 7] width 20 height 5
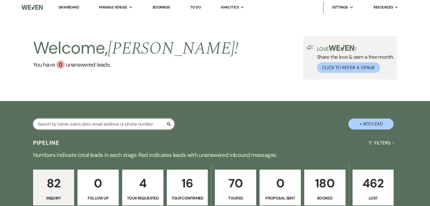
click at [141, 122] on input "text" at bounding box center [103, 124] width 141 height 11
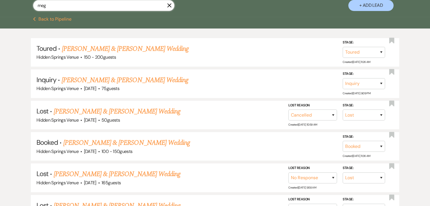
scroll to position [119, 0]
click at [141, 144] on link "[PERSON_NAME] & [PERSON_NAME] Wedding" at bounding box center [126, 143] width 127 height 10
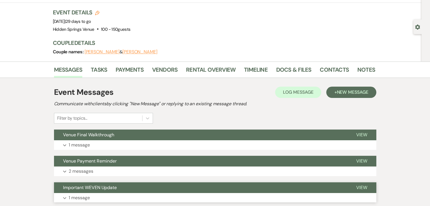
scroll to position [29, 0]
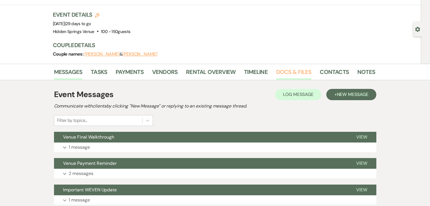
click at [290, 72] on link "Docs & Files" at bounding box center [293, 74] width 35 height 12
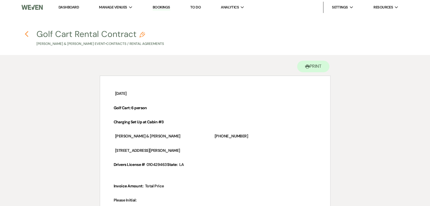
click at [27, 33] on use "button" at bounding box center [27, 34] width 4 height 6
